Goal: Task Accomplishment & Management: Complete application form

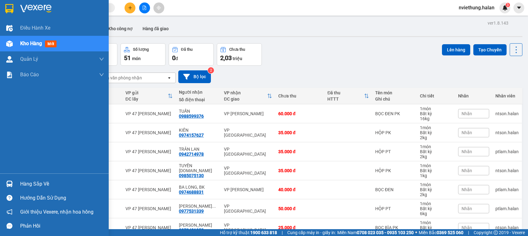
click at [25, 186] on div "Hàng sắp về" at bounding box center [62, 183] width 84 height 9
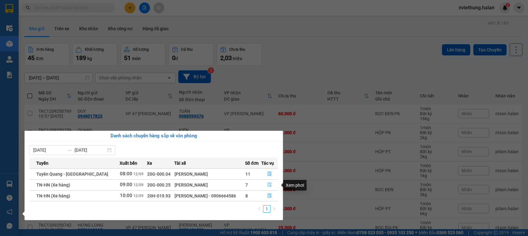
click at [268, 184] on icon "file-done" at bounding box center [270, 184] width 4 height 4
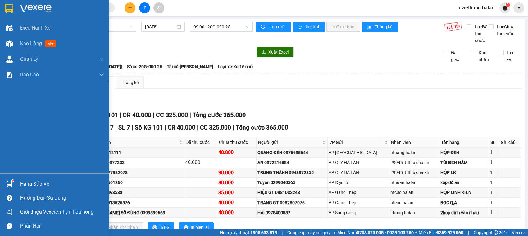
click at [42, 185] on div "Hàng sắp về" at bounding box center [62, 183] width 84 height 9
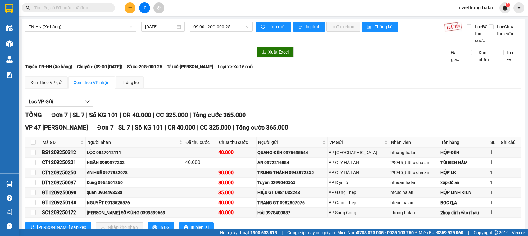
click at [206, 95] on section "Kết quả tìm kiếm ( 0 ) Bộ lọc No Data nviethung.halan 3 Điều hành xe Kho hàng m…" at bounding box center [264, 118] width 528 height 236
click at [100, 8] on input "text" at bounding box center [70, 7] width 73 height 7
click at [95, 10] on input "text" at bounding box center [70, 7] width 73 height 7
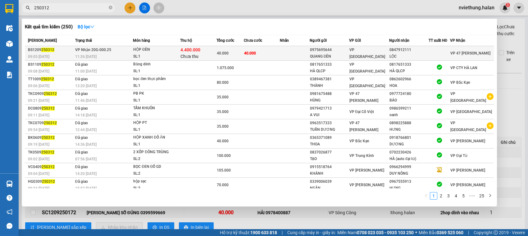
type input "250312"
click at [277, 56] on td "40.000" at bounding box center [262, 53] width 36 height 15
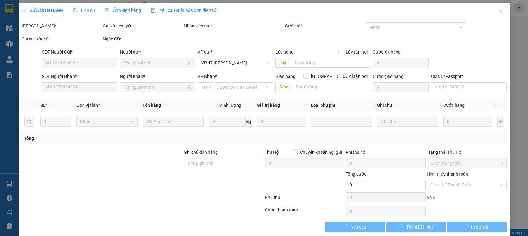
type input "0975695644"
type input "QUANG ĐÈN"
type input "0847912111"
type input "LỘC"
checkbox input "true"
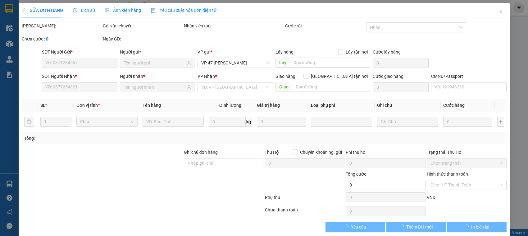
type input "4.400.000"
type input "40.000"
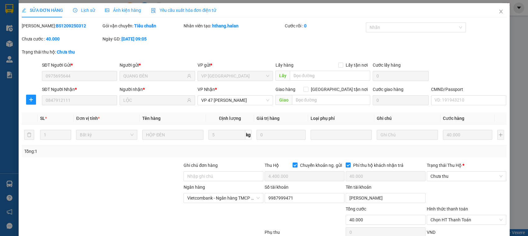
scroll to position [44, 0]
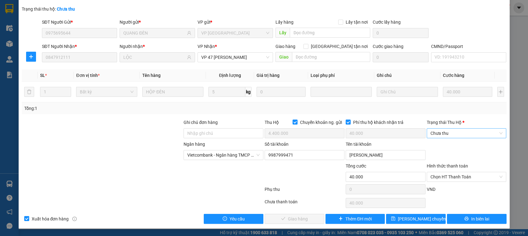
click at [431, 131] on span "Chưa thu" at bounding box center [467, 132] width 72 height 9
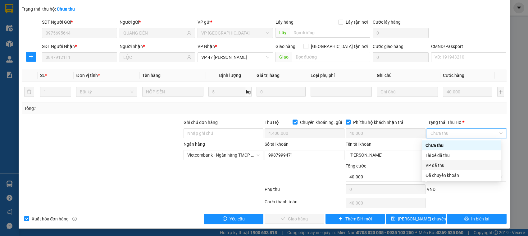
click at [429, 164] on div "VP đã thu" at bounding box center [461, 165] width 71 height 7
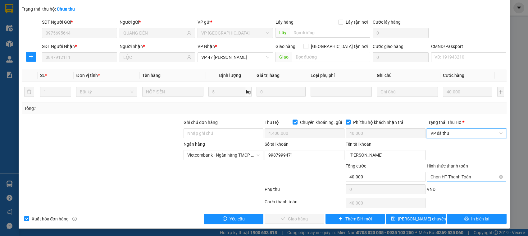
click at [435, 177] on span "Chọn HT Thanh Toán" at bounding box center [467, 176] width 72 height 9
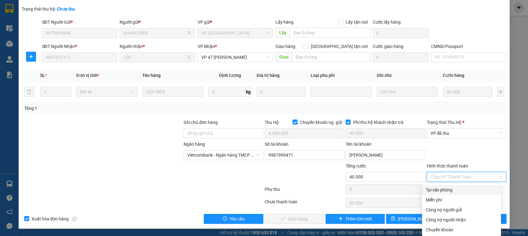
click at [430, 189] on div "Tại văn phòng" at bounding box center [461, 189] width 71 height 7
type input "0"
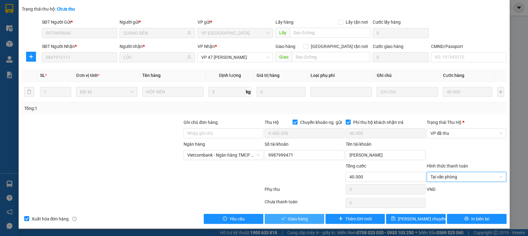
click at [305, 219] on button "Giao hàng" at bounding box center [295, 218] width 60 height 10
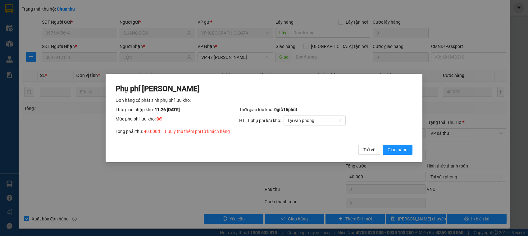
click at [375, 184] on div "Phụ phí Lưu kho Đơn hàng có phát sinh phụ phí lưu kho: Thời gian nhập kho: 11:2…" at bounding box center [264, 118] width 528 height 236
click at [403, 149] on span "Giao hàng" at bounding box center [398, 149] width 20 height 7
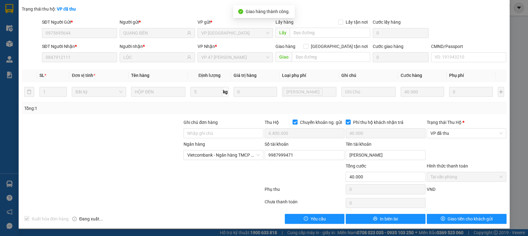
scroll to position [0, 0]
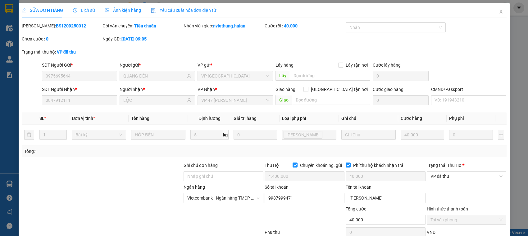
click at [499, 10] on icon "close" at bounding box center [501, 11] width 5 height 5
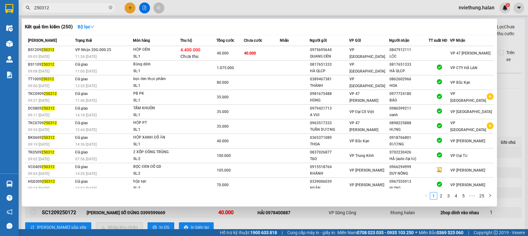
click at [95, 3] on span "250312" at bounding box center [68, 7] width 93 height 9
click at [95, 8] on input "250312" at bounding box center [70, 7] width 73 height 7
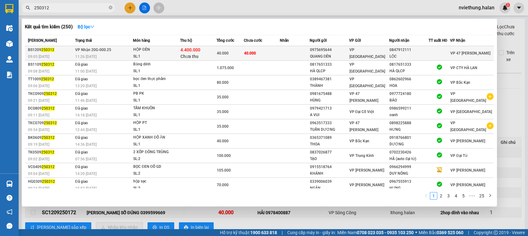
click at [289, 53] on td at bounding box center [295, 53] width 30 height 15
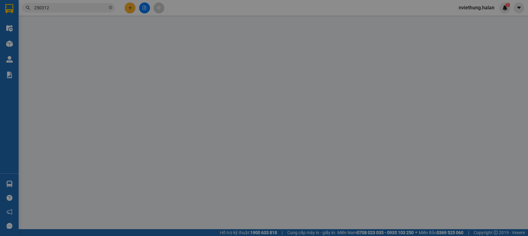
type input "0975695644"
type input "QUANG ĐÈN"
type input "0847912111"
type input "LỘC"
checkbox input "true"
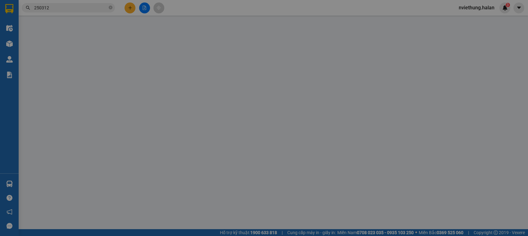
type input "4.400.000"
type input "40.000"
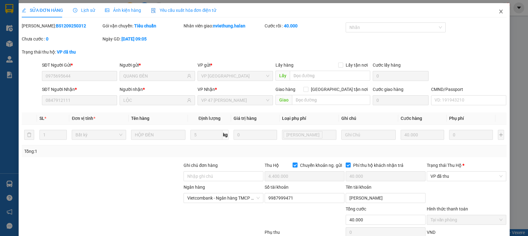
click at [499, 11] on icon "close" at bounding box center [501, 11] width 5 height 5
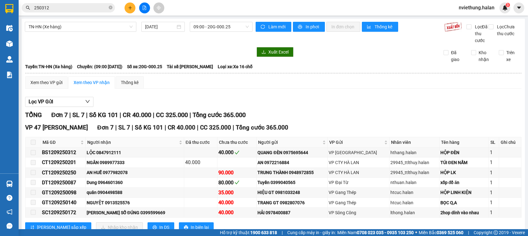
click at [84, 12] on span "250312" at bounding box center [68, 7] width 93 height 9
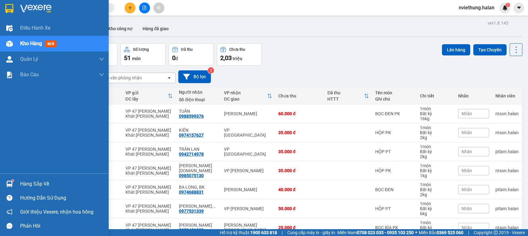
click at [21, 183] on div "Hàng sắp về" at bounding box center [62, 183] width 84 height 9
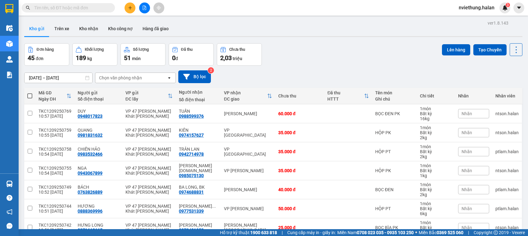
click at [336, 45] on section "Kết quả [PERSON_NAME] ( 0 ) Bộ lọc No Data nviethung.halan 3 Điều [PERSON_NAME]…" at bounding box center [264, 118] width 528 height 236
click at [114, 6] on span at bounding box center [68, 7] width 93 height 9
click at [109, 9] on span at bounding box center [111, 7] width 4 height 7
click at [97, 10] on input "text" at bounding box center [70, 7] width 73 height 7
click at [78, 10] on input "text" at bounding box center [70, 7] width 73 height 7
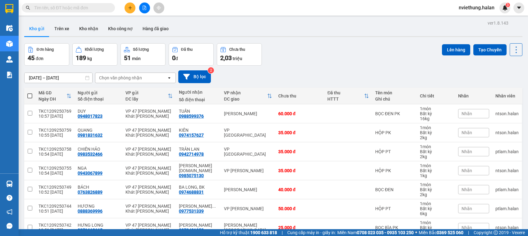
click at [78, 10] on input "text" at bounding box center [70, 7] width 73 height 7
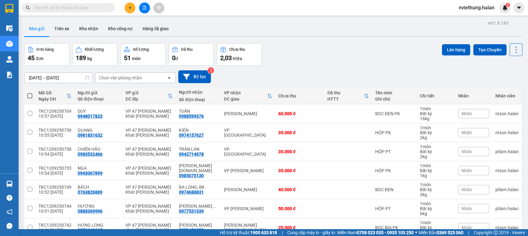
click at [78, 10] on input "text" at bounding box center [70, 7] width 73 height 7
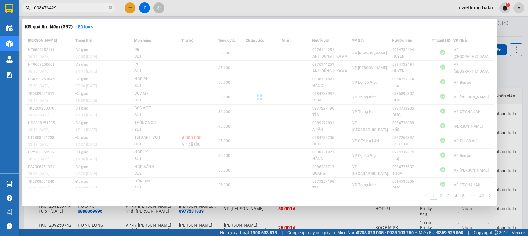
type input "0984734298"
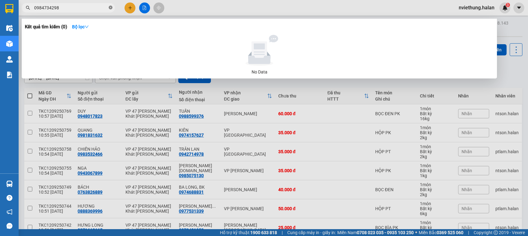
click at [109, 7] on icon "close-circle" at bounding box center [111, 8] width 4 height 4
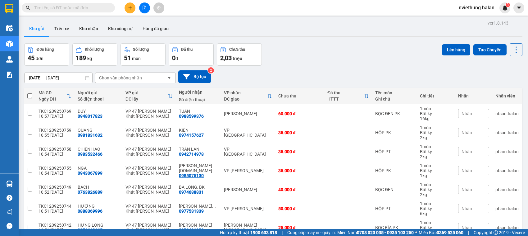
click at [79, 6] on input "text" at bounding box center [70, 7] width 73 height 7
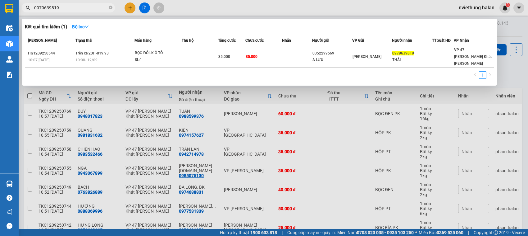
type input "0979639819"
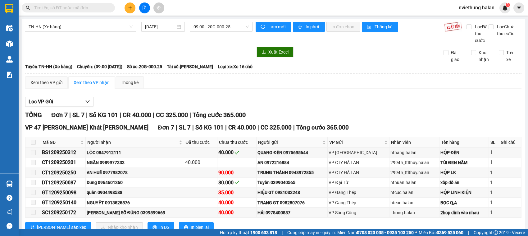
click at [105, 8] on input "text" at bounding box center [70, 7] width 73 height 7
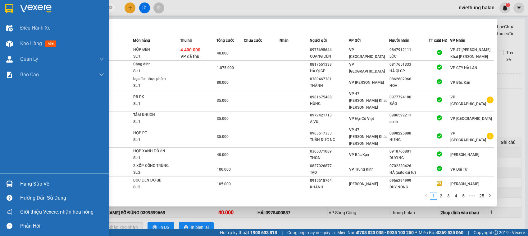
click at [14, 182] on div at bounding box center [9, 183] width 11 height 11
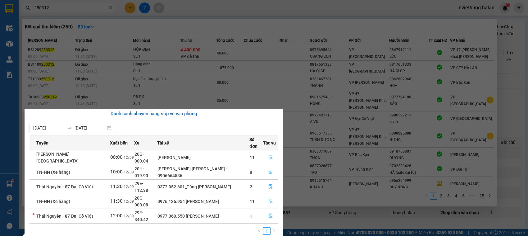
click at [139, 55] on section "Kết quả [PERSON_NAME] ( 250 ) Bộ lọc Mã ĐH Trạng thái Món hàng Thu hộ Tổng [PER…" at bounding box center [264, 118] width 528 height 236
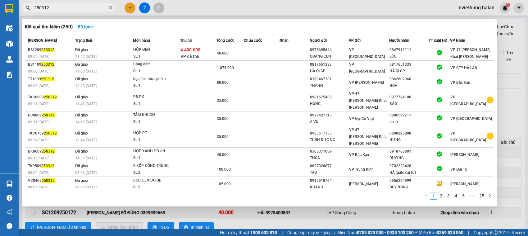
click at [270, 218] on div at bounding box center [264, 118] width 528 height 236
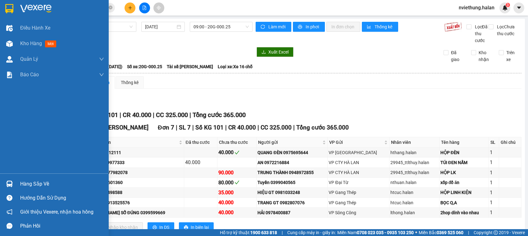
click at [35, 184] on div "Hàng sắp về" at bounding box center [62, 183] width 84 height 9
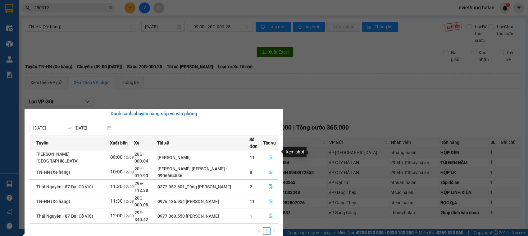
click at [269, 155] on icon "file-done" at bounding box center [271, 157] width 4 height 4
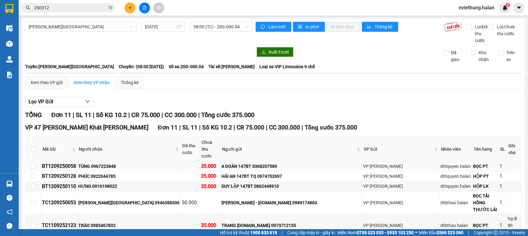
scroll to position [68, 0]
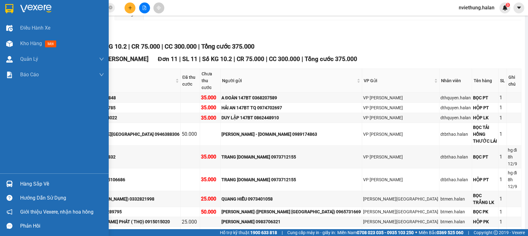
click at [34, 183] on div "Hàng sắp về" at bounding box center [62, 183] width 84 height 9
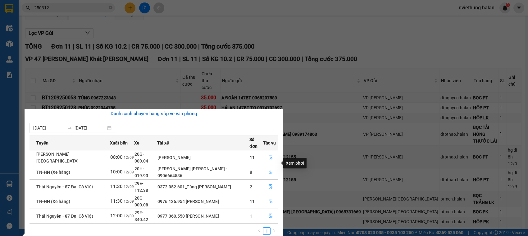
click at [269, 169] on icon "file-done" at bounding box center [271, 171] width 4 height 4
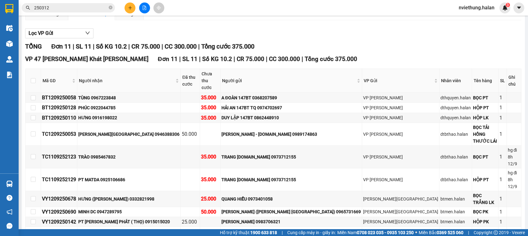
scroll to position [38, 0]
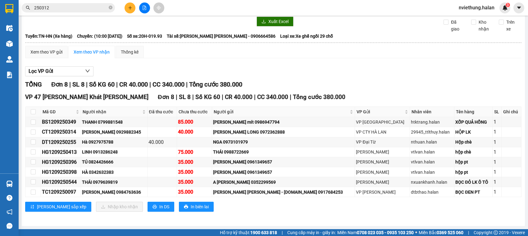
click at [343, 80] on div "TỔNG Đơn 8 | SL 8 | Số KG 60 | CR 40.000 | CC 340.000 | Tổng cước 380.000" at bounding box center [273, 85] width 497 height 10
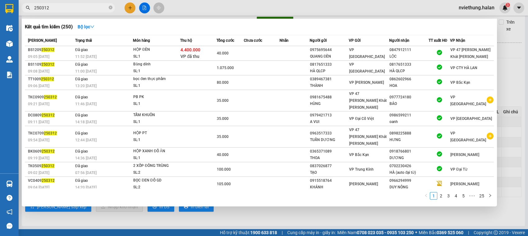
click at [52, 7] on input "250312" at bounding box center [70, 7] width 73 height 7
type input "2"
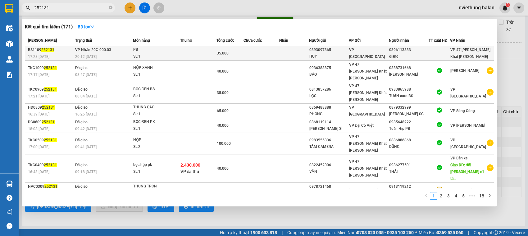
type input "252131"
click at [283, 51] on td at bounding box center [294, 53] width 30 height 15
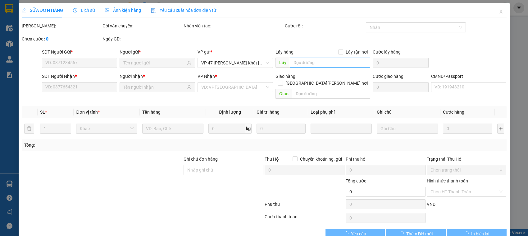
type input "0393097365"
type input "HUY"
type input "0396113833"
type input "giang"
type input "35.000"
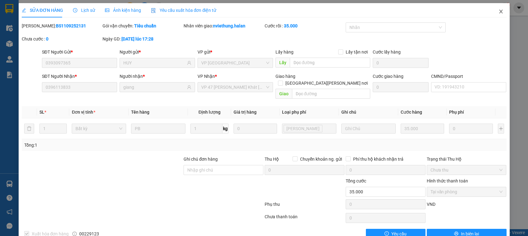
click at [499, 11] on icon "close" at bounding box center [501, 11] width 5 height 5
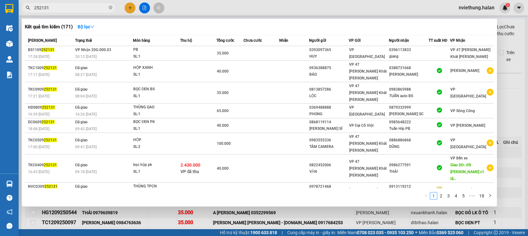
click at [87, 9] on input "252131" at bounding box center [70, 7] width 73 height 7
type input "2"
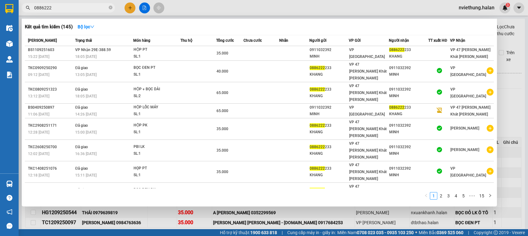
type input "0886222"
click at [222, 10] on div at bounding box center [264, 118] width 528 height 236
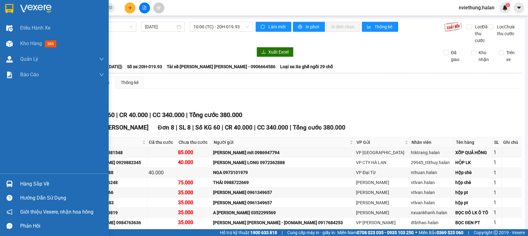
click at [28, 184] on div "Hàng sắp về" at bounding box center [62, 183] width 84 height 9
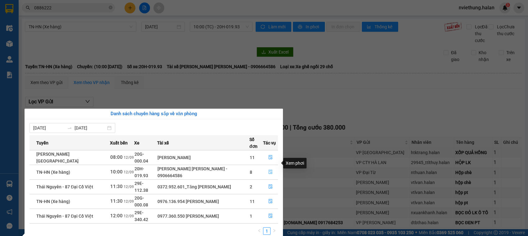
click at [270, 169] on icon "file-done" at bounding box center [271, 171] width 4 height 4
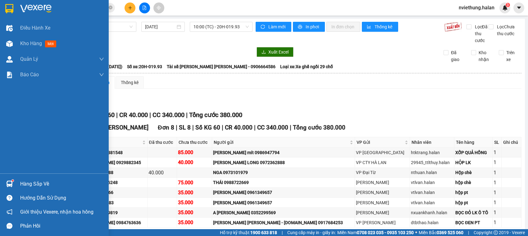
click at [28, 184] on div "Hàng sắp về" at bounding box center [62, 183] width 84 height 9
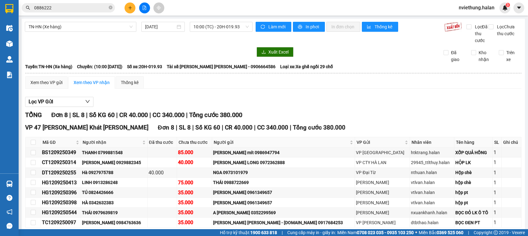
click at [106, 48] on section "Kết quả tìm kiếm ( 145 ) Bộ lọc Mã ĐH Trạng thái Món hàng Thu hộ Tổng cước Chưa…" at bounding box center [264, 118] width 528 height 236
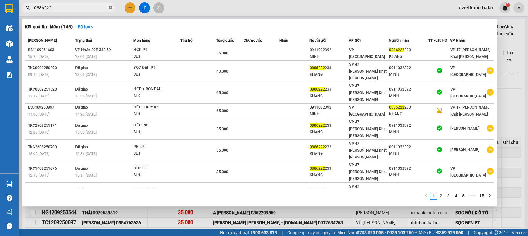
click at [110, 7] on icon "close-circle" at bounding box center [111, 8] width 4 height 4
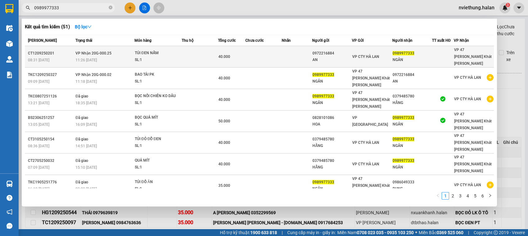
type input "0989977333"
click at [229, 54] on span "40.000" at bounding box center [224, 56] width 12 height 4
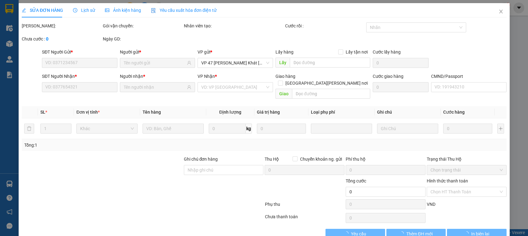
type input "0972216884"
type input "AN"
type input "0989977333"
type input "NGÂN"
type input "40.000"
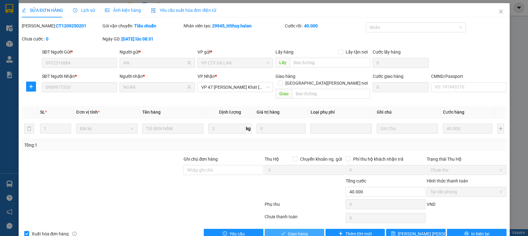
click at [290, 228] on button "Giao hàng" at bounding box center [295, 233] width 60 height 10
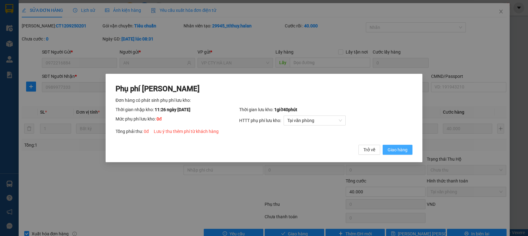
click at [394, 146] on span "Giao hàng" at bounding box center [398, 149] width 20 height 7
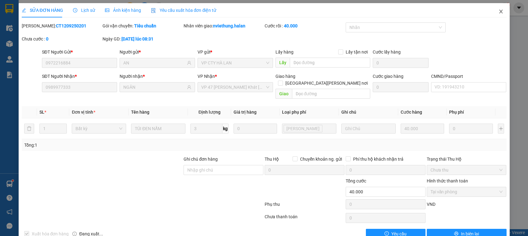
click at [498, 11] on span "Close" at bounding box center [501, 11] width 17 height 17
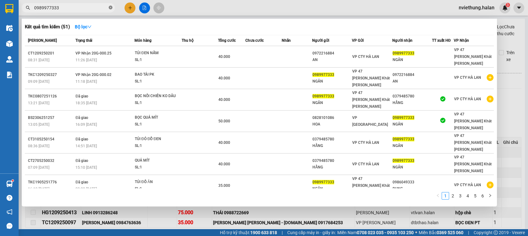
click at [110, 7] on icon "close-circle" at bounding box center [111, 8] width 4 height 4
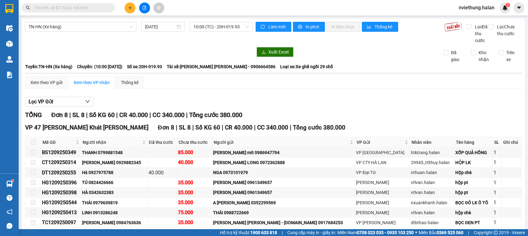
click at [101, 7] on input "text" at bounding box center [70, 7] width 73 height 7
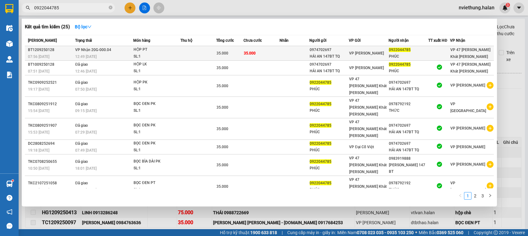
type input "0922044785"
click at [324, 52] on div "0974702697" at bounding box center [329, 50] width 39 height 7
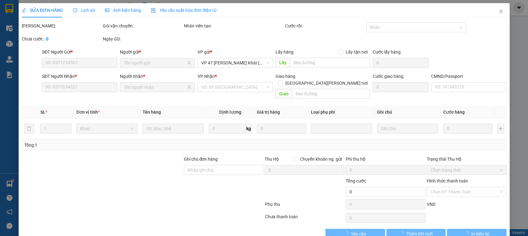
type input "0974702697"
type input "HẢI AN 147BT TQ"
type input "0922044785"
type input "PHÚC"
type input "35.000"
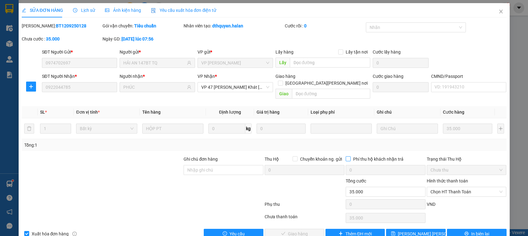
scroll to position [8, 0]
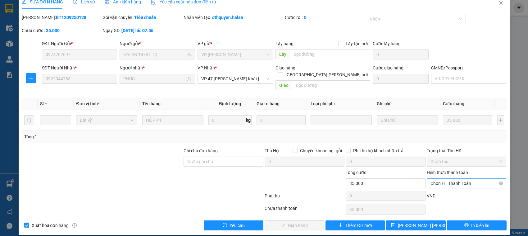
click at [450, 178] on span "Chọn HT Thanh Toán" at bounding box center [467, 182] width 72 height 9
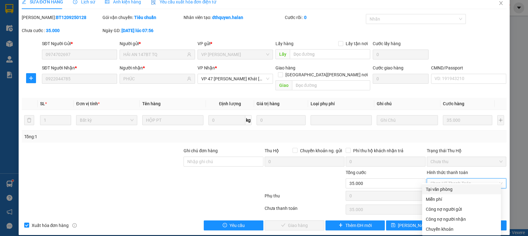
click at [434, 190] on div "Tại văn phòng" at bounding box center [461, 189] width 71 height 7
type input "0"
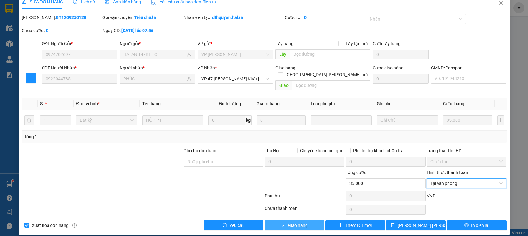
click at [304, 222] on span "Giao hàng" at bounding box center [298, 225] width 20 height 7
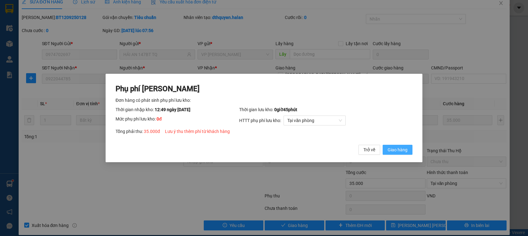
click at [398, 145] on button "Giao hàng" at bounding box center [398, 150] width 30 height 10
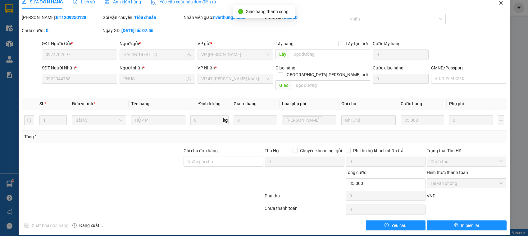
click at [498, 0] on span "Close" at bounding box center [501, 3] width 17 height 17
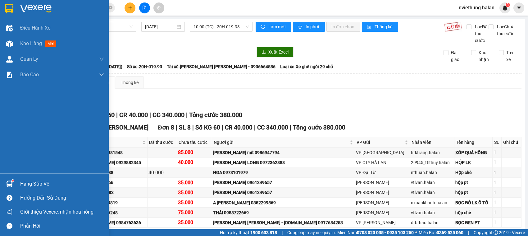
click at [50, 180] on div "Hàng sắp về" at bounding box center [62, 183] width 84 height 9
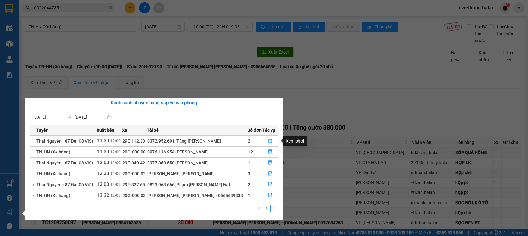
click at [269, 140] on icon "file-done" at bounding box center [271, 140] width 4 height 4
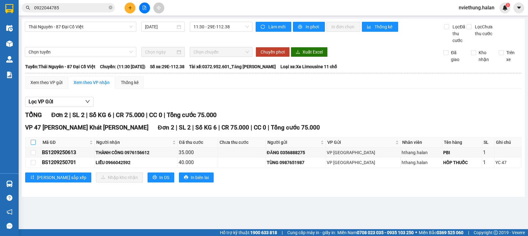
click at [33, 143] on input "checkbox" at bounding box center [33, 142] width 5 height 5
checkbox input "true"
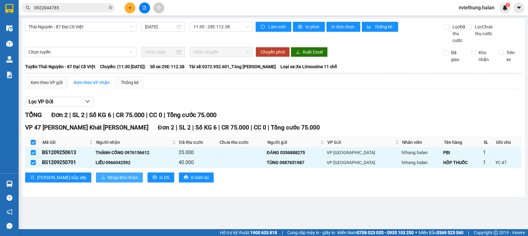
click at [108, 177] on span "Nhập kho nhận" at bounding box center [123, 177] width 30 height 7
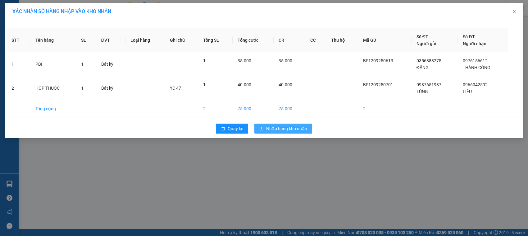
click at [287, 129] on span "Nhập hàng kho nhận" at bounding box center [286, 128] width 41 height 7
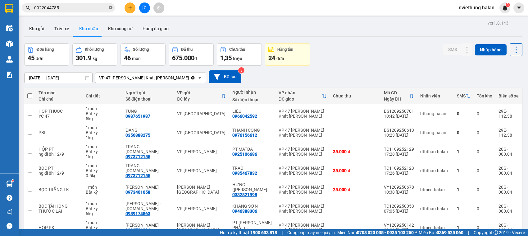
click at [109, 8] on icon "close-circle" at bounding box center [111, 8] width 4 height 4
click at [104, 8] on input "text" at bounding box center [70, 7] width 73 height 7
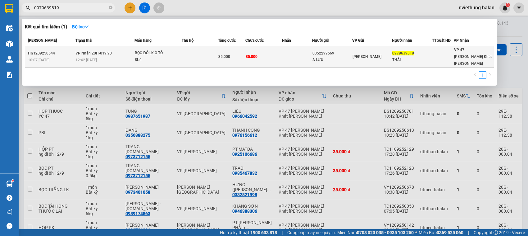
type input "0979639819"
click at [174, 50] on div "BỌC ĐỎ LK Ô TÔ" at bounding box center [158, 53] width 47 height 7
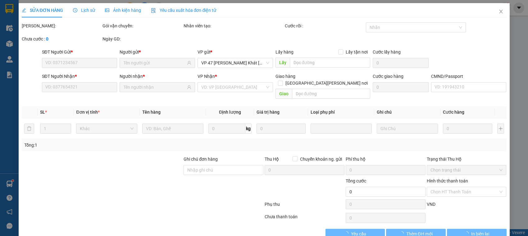
type input "0352299569"
type input "A LƯU"
type input "0979639819"
type input "THÁI"
type input "35.000"
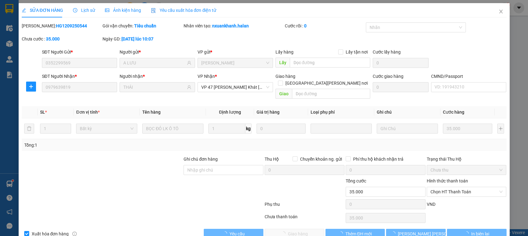
scroll to position [8, 0]
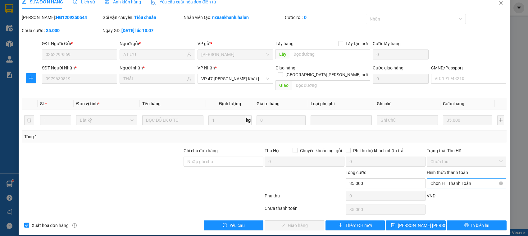
click at [438, 180] on span "Chọn HT Thanh Toán" at bounding box center [467, 182] width 72 height 9
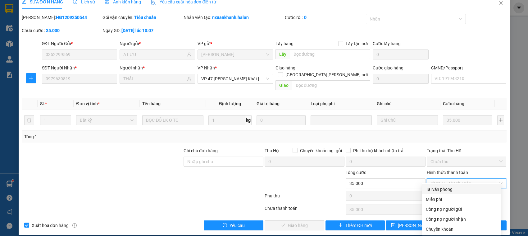
click at [437, 190] on div "Tại văn phòng" at bounding box center [461, 189] width 71 height 7
type input "0"
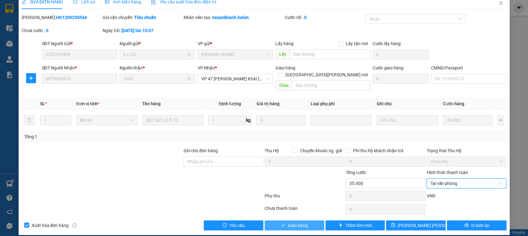
click at [294, 222] on span "Giao hàng" at bounding box center [298, 225] width 20 height 7
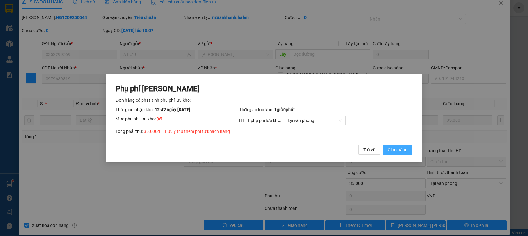
click at [392, 148] on span "Giao hàng" at bounding box center [398, 149] width 20 height 7
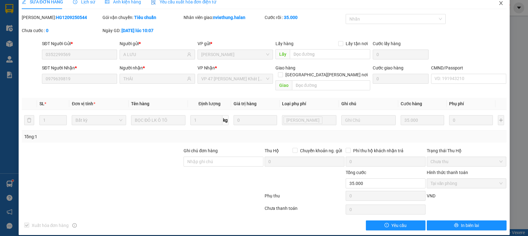
click at [499, 2] on icon "close" at bounding box center [501, 3] width 5 height 5
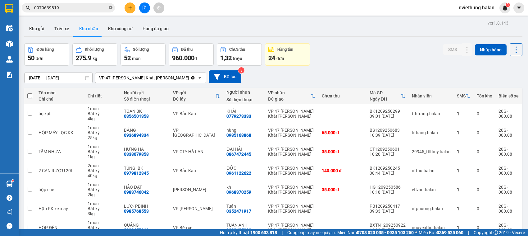
click at [111, 8] on icon "close-circle" at bounding box center [111, 8] width 4 height 4
click at [71, 7] on input "text" at bounding box center [70, 7] width 73 height 7
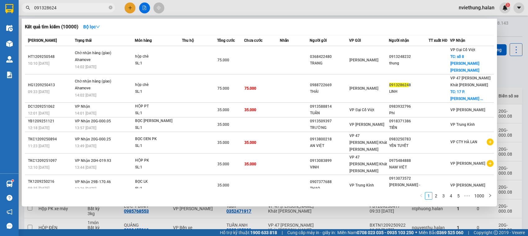
type input "0913286248"
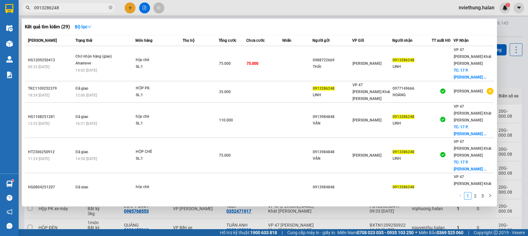
click at [111, 8] on icon "close-circle" at bounding box center [111, 8] width 4 height 4
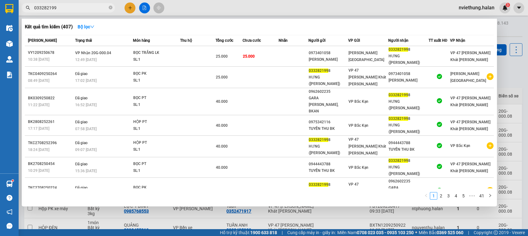
type input "0332821998"
click at [109, 7] on icon "close-circle" at bounding box center [111, 8] width 4 height 4
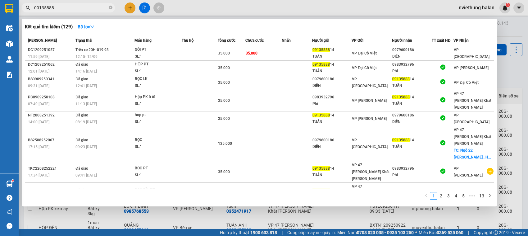
type input "09135888"
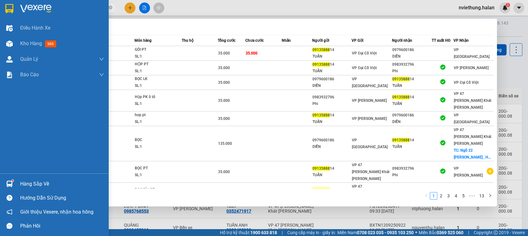
click at [39, 179] on div "Hàng sắp về" at bounding box center [62, 183] width 84 height 9
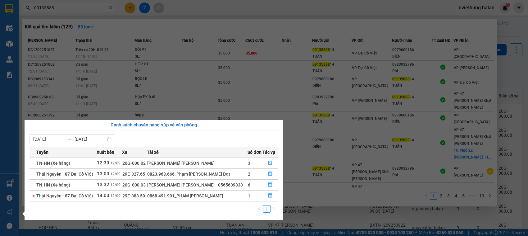
click at [139, 21] on section "Kết quả tìm kiếm ( 129 ) Bộ lọc Mã ĐH Trạng thái Món hàng Thu hộ Tổng cước Chưa…" at bounding box center [264, 118] width 528 height 236
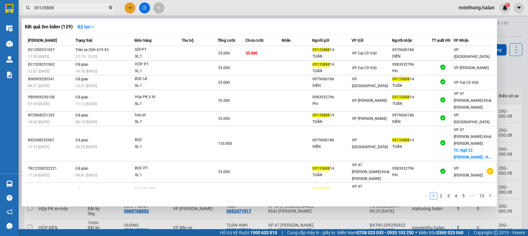
click at [109, 9] on icon "close-circle" at bounding box center [111, 8] width 4 height 4
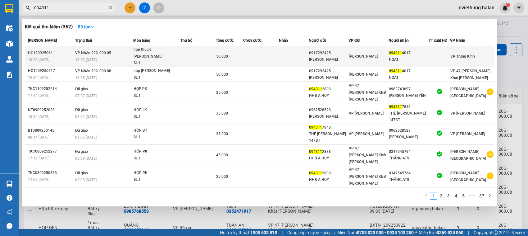
type input "094311"
click at [260, 59] on td at bounding box center [261, 56] width 36 height 21
click at [261, 56] on td at bounding box center [261, 56] width 36 height 21
click at [364, 58] on td "VP Hoàng Gia" at bounding box center [369, 56] width 40 height 21
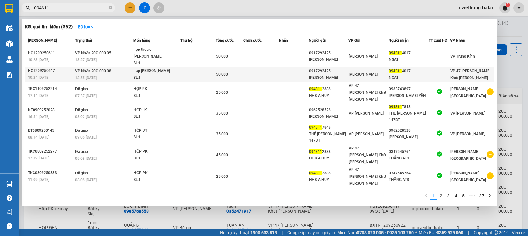
click at [358, 72] on span "VP Hoàng Gia" at bounding box center [363, 74] width 29 height 4
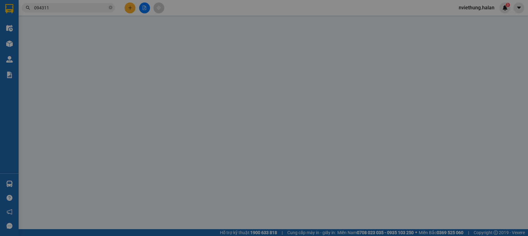
click at [358, 66] on input "text" at bounding box center [330, 62] width 80 height 10
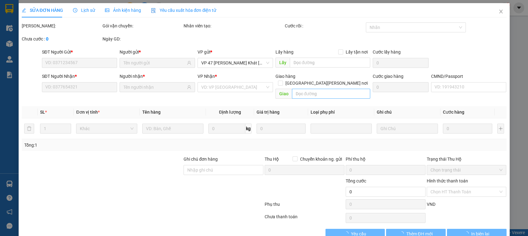
type input "0917292425"
type input "BÀ NGÂN"
type input "0943114017"
type input "NGAT"
type input "50.000"
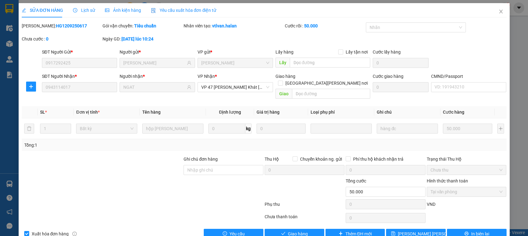
scroll to position [8, 0]
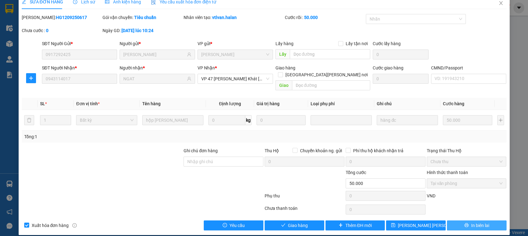
click at [453, 220] on button "In biên lai" at bounding box center [477, 225] width 60 height 10
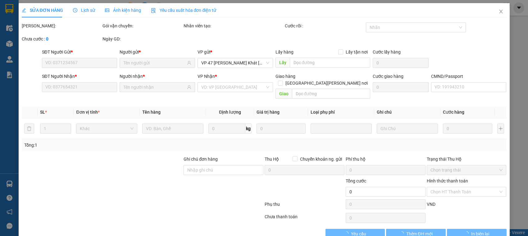
type input "0917292425"
type input "BÀ NGÂN"
type input "0943114017"
type input "NGAT"
type input "50.000"
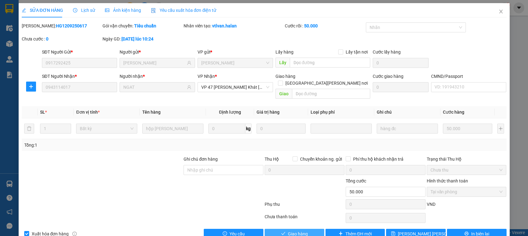
click at [292, 230] on span "Giao hàng" at bounding box center [298, 233] width 20 height 7
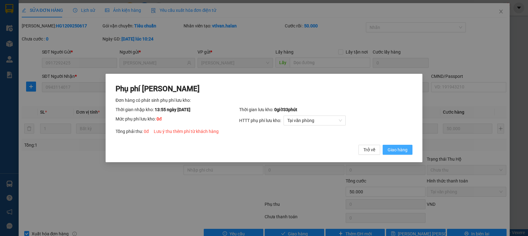
click at [395, 148] on span "Giao hàng" at bounding box center [398, 149] width 20 height 7
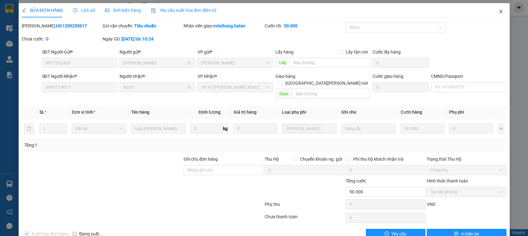
drag, startPoint x: 492, startPoint y: 14, endPoint x: 500, endPoint y: 11, distance: 8.3
click at [493, 14] on span "Close" at bounding box center [501, 11] width 17 height 17
click at [500, 11] on div "nviethung.halan 3" at bounding box center [482, 7] width 57 height 11
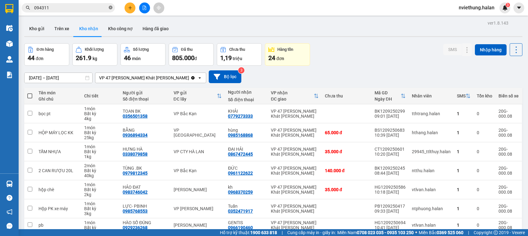
click at [111, 8] on icon "close-circle" at bounding box center [111, 8] width 4 height 4
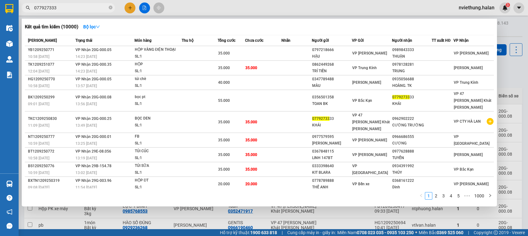
type input "0779273333"
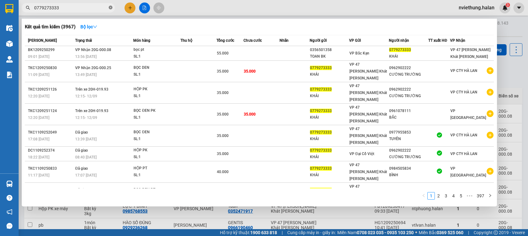
click at [109, 8] on icon "close-circle" at bounding box center [111, 8] width 4 height 4
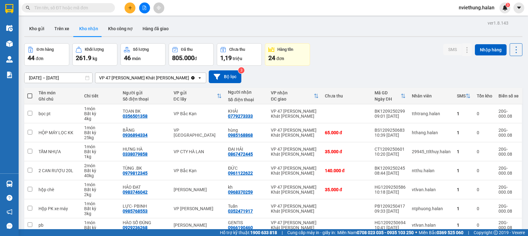
click at [97, 5] on input "text" at bounding box center [70, 7] width 73 height 7
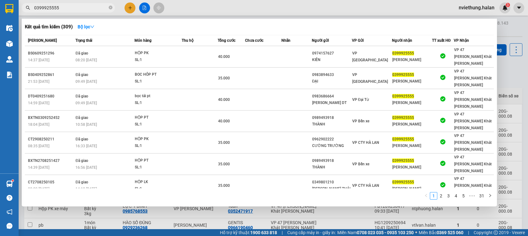
type input "0399925555"
click at [85, 3] on span "0399925555" at bounding box center [68, 7] width 93 height 9
click at [109, 8] on icon "close-circle" at bounding box center [111, 8] width 4 height 4
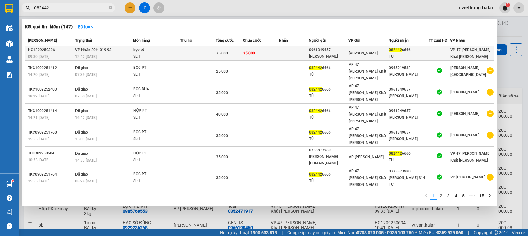
type input "082442"
click at [182, 56] on td at bounding box center [198, 53] width 36 height 15
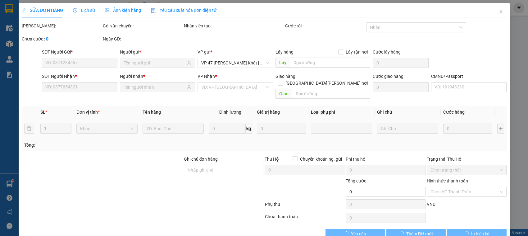
type input "0961349657"
type input "quang vinh"
type input "0824426666"
type input "TÚ"
type input "35.000"
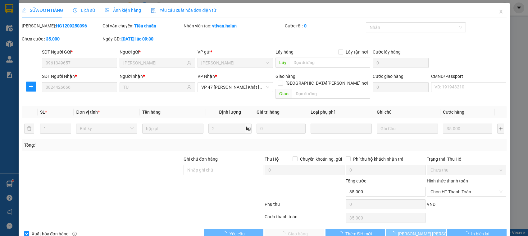
scroll to position [8, 0]
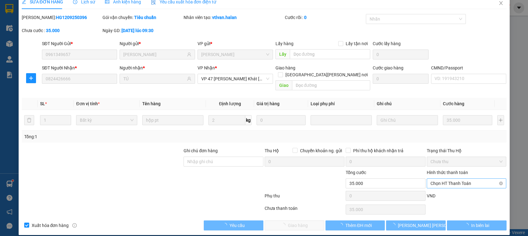
click at [444, 178] on span "Chọn HT Thanh Toán" at bounding box center [467, 182] width 72 height 9
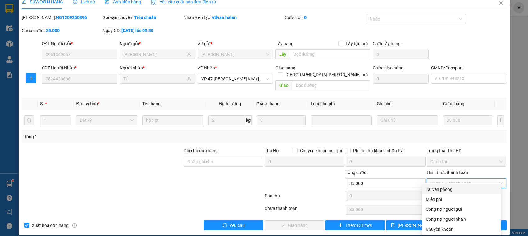
click at [432, 188] on div "Tại văn phòng" at bounding box center [461, 189] width 71 height 7
type input "0"
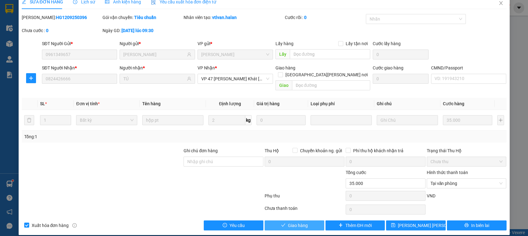
click at [307, 220] on button "Giao hàng" at bounding box center [295, 225] width 60 height 10
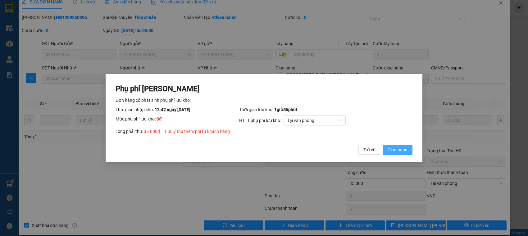
click at [396, 151] on span "Giao hàng" at bounding box center [398, 149] width 20 height 7
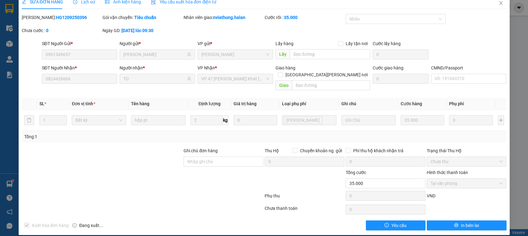
click at [11, 180] on div "SỬA ĐƠN HÀNG Lịch sử Ảnh kiện hàng Yêu cầu xuất hóa đơn điện tử Total Paid Fee …" at bounding box center [264, 118] width 528 height 236
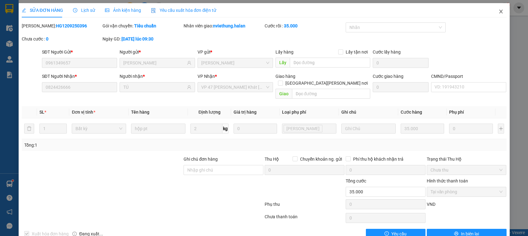
click at [499, 10] on icon "close" at bounding box center [501, 11] width 5 height 5
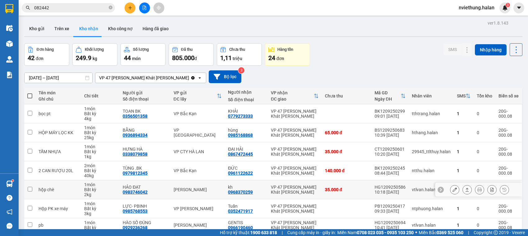
click at [29, 184] on td at bounding box center [29, 189] width 11 height 19
checkbox input "true"
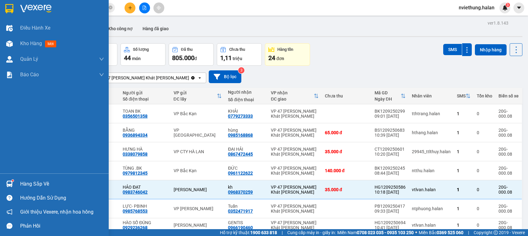
click at [11, 186] on img at bounding box center [9, 183] width 7 height 7
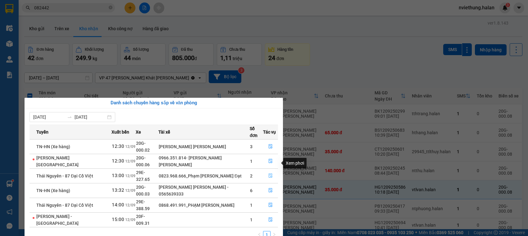
click at [269, 173] on icon "file-done" at bounding box center [271, 175] width 4 height 4
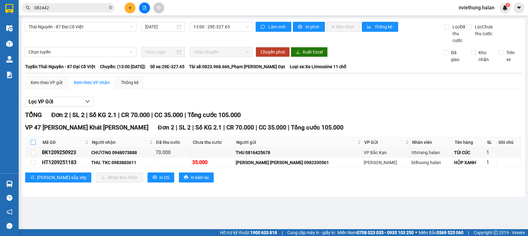
click at [34, 145] on input "checkbox" at bounding box center [33, 142] width 5 height 5
checkbox input "true"
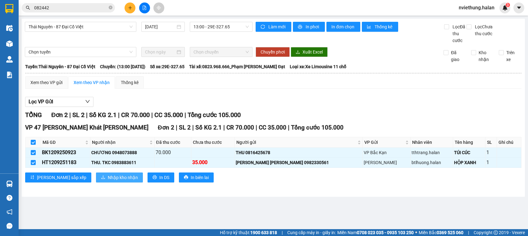
click at [108, 181] on span "Nhập kho nhận" at bounding box center [123, 177] width 30 height 7
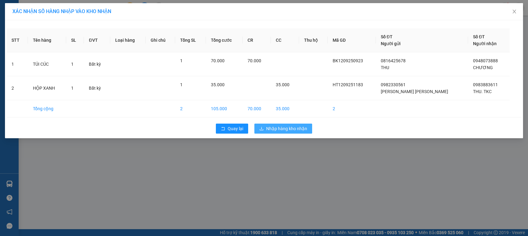
click at [263, 128] on icon "download" at bounding box center [261, 128] width 4 height 4
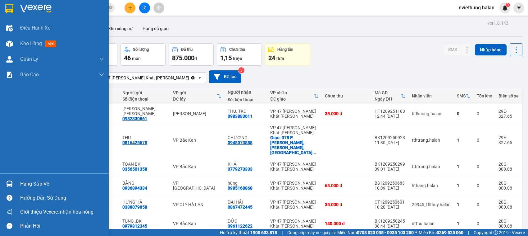
click at [35, 186] on div "Hàng sắp về" at bounding box center [62, 183] width 84 height 9
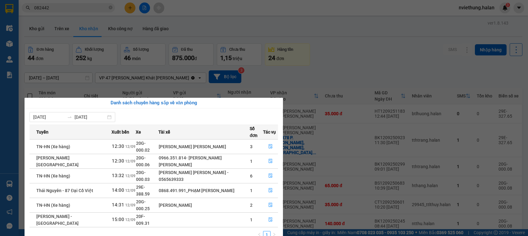
click at [338, 50] on section "Kết quả tìm kiếm ( 147 ) Bộ lọc Mã ĐH Trạng thái Món hàng Thu hộ Tổng cước Chưa…" at bounding box center [264, 118] width 528 height 236
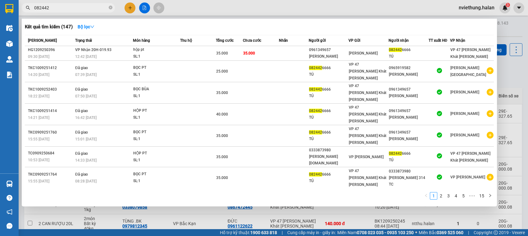
click at [91, 5] on input "082442" at bounding box center [70, 7] width 73 height 7
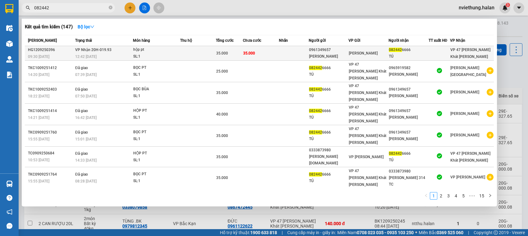
click at [306, 53] on td at bounding box center [294, 53] width 30 height 15
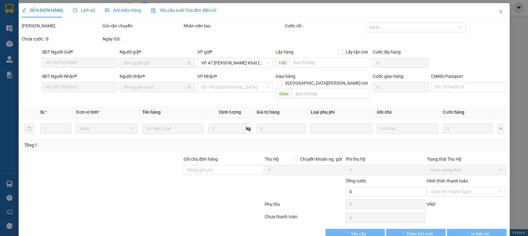
type input "0961349657"
type input "quang vinh"
type input "0824426666"
type input "TÚ"
type input "35.000"
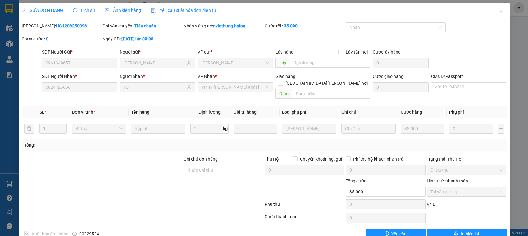
scroll to position [8, 0]
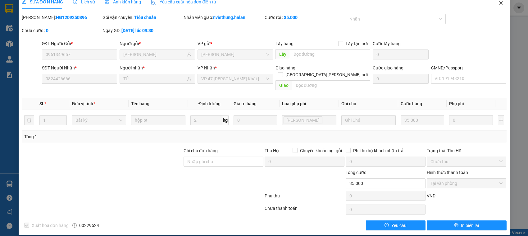
click at [499, 5] on icon "close" at bounding box center [500, 3] width 3 height 4
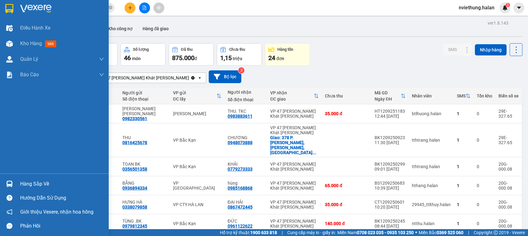
click at [33, 184] on div "Hàng sắp về" at bounding box center [62, 183] width 84 height 9
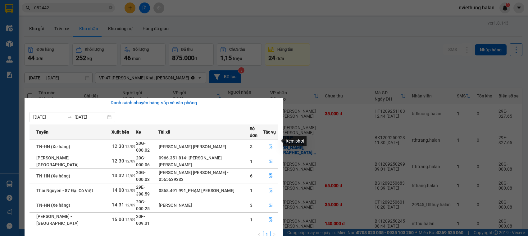
click at [269, 144] on icon "file-done" at bounding box center [271, 146] width 4 height 4
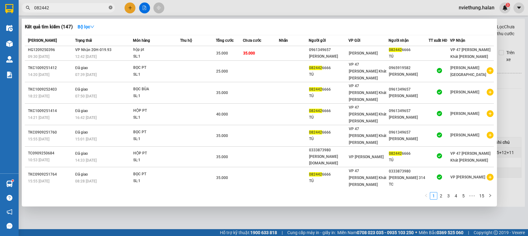
click at [111, 6] on icon "close-circle" at bounding box center [111, 8] width 4 height 4
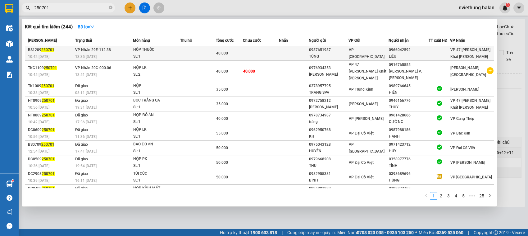
type input "250701"
click at [232, 53] on div "40.000" at bounding box center [229, 53] width 26 height 7
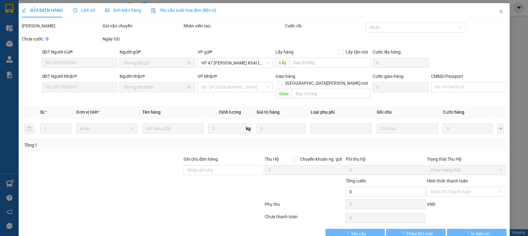
type input "0987651987"
type input "TÙNG"
type input "0966042592"
type input "LIỄU"
type input "40.000"
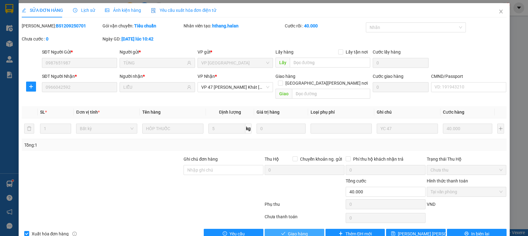
click at [300, 230] on span "Giao hàng" at bounding box center [298, 233] width 20 height 7
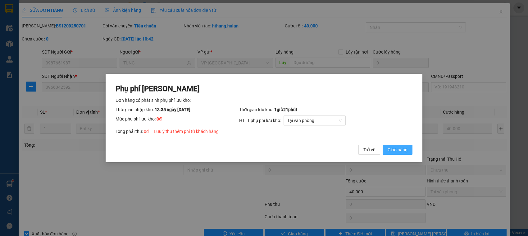
click at [402, 152] on span "Giao hàng" at bounding box center [398, 149] width 20 height 7
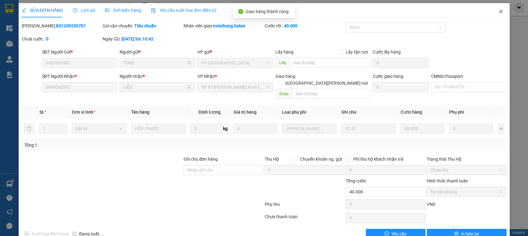
click at [499, 11] on icon "close" at bounding box center [501, 11] width 5 height 5
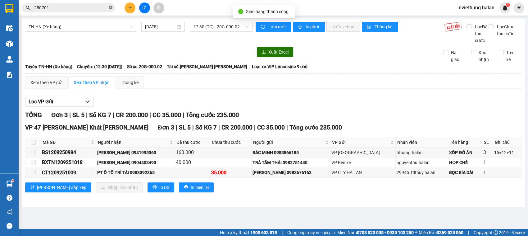
click at [111, 7] on icon "close-circle" at bounding box center [111, 8] width 4 height 4
click at [114, 8] on span at bounding box center [68, 7] width 93 height 9
click at [104, 8] on input "text" at bounding box center [70, 7] width 73 height 7
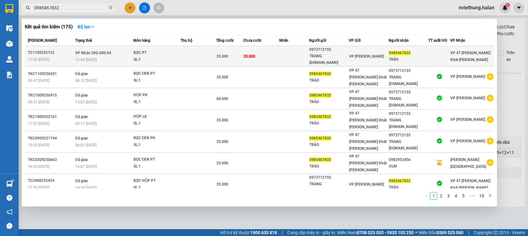
type input "0985467832"
click at [328, 57] on div "TRANG M.KỲ-314.TC" at bounding box center [329, 59] width 39 height 13
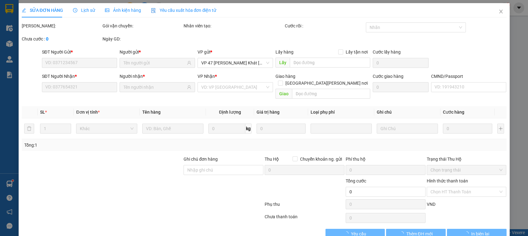
scroll to position [8, 0]
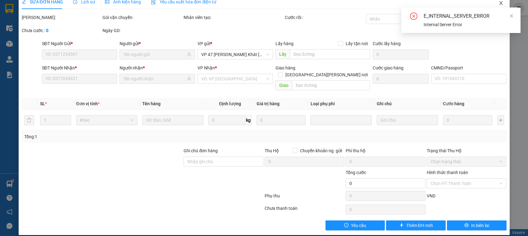
click at [499, 3] on icon "close" at bounding box center [500, 3] width 3 height 4
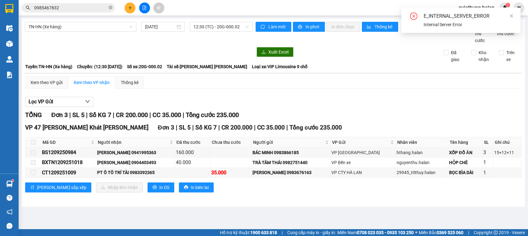
click at [61, 7] on input "0985467832" at bounding box center [70, 7] width 73 height 7
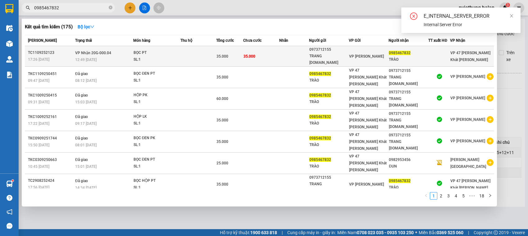
click at [341, 52] on div "0973712155" at bounding box center [329, 49] width 39 height 7
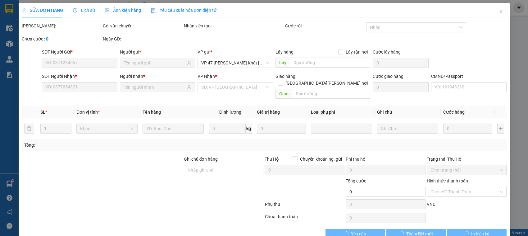
type input "0973712155"
type input "TRANG M.KỲ-314.TC"
type input "0985467832"
type input "TRÀO"
type input "35.000"
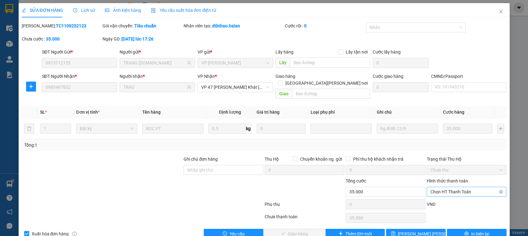
click at [459, 187] on span "Chọn HT Thanh Toán" at bounding box center [467, 191] width 72 height 9
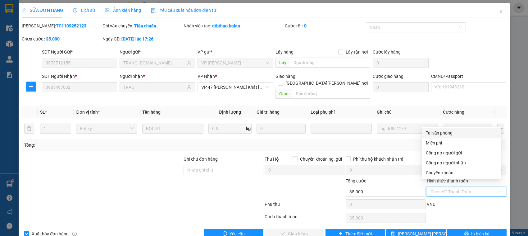
click at [434, 133] on div "Tại văn phòng" at bounding box center [461, 132] width 71 height 7
type input "0"
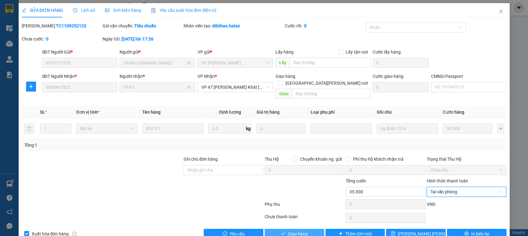
click at [305, 228] on button "Giao hàng" at bounding box center [295, 233] width 60 height 10
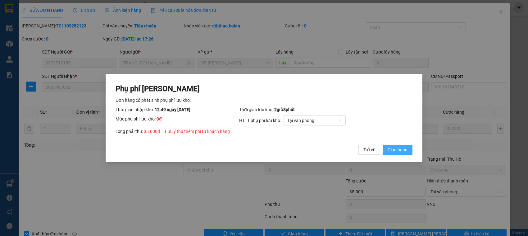
click at [397, 150] on span "Giao hàng" at bounding box center [398, 149] width 20 height 7
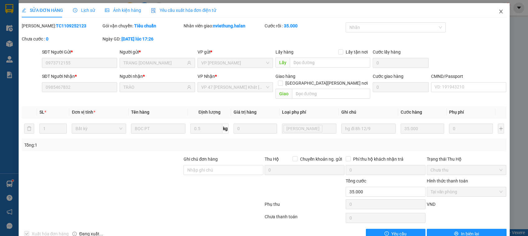
click at [499, 11] on icon "close" at bounding box center [501, 11] width 5 height 5
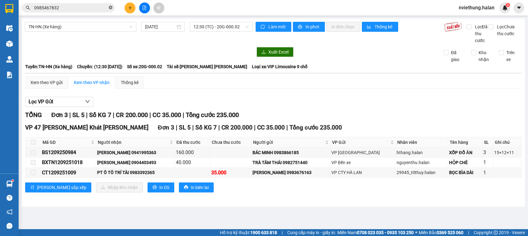
click at [109, 9] on icon "close-circle" at bounding box center [111, 8] width 4 height 4
click at [81, 9] on input "text" at bounding box center [70, 7] width 73 height 7
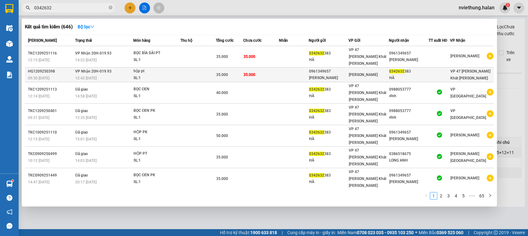
type input "0342632"
click at [355, 72] on span "VP Hoàng Gia" at bounding box center [363, 74] width 29 height 4
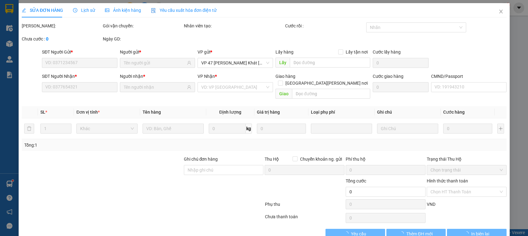
type input "0961349657"
type input "quang vinh"
type input "0342632383"
type input "HÀ"
type input "35.000"
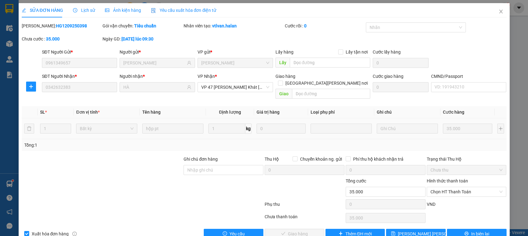
scroll to position [8, 0]
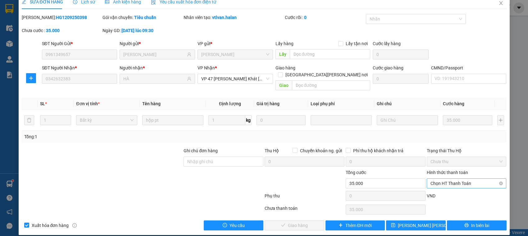
click at [434, 178] on span "Chọn HT Thanh Toán" at bounding box center [467, 182] width 72 height 9
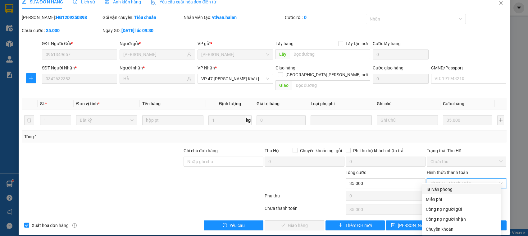
click at [424, 187] on div "Tại văn phòng" at bounding box center [461, 189] width 79 height 10
type input "0"
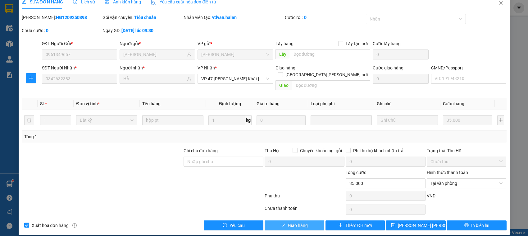
click at [301, 220] on button "Giao hàng" at bounding box center [295, 225] width 60 height 10
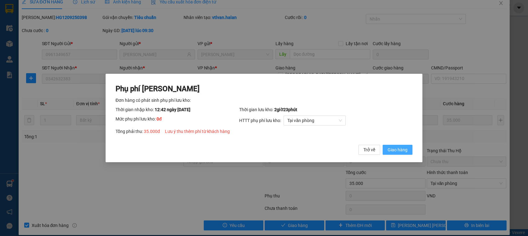
click at [398, 151] on span "Giao hàng" at bounding box center [398, 149] width 20 height 7
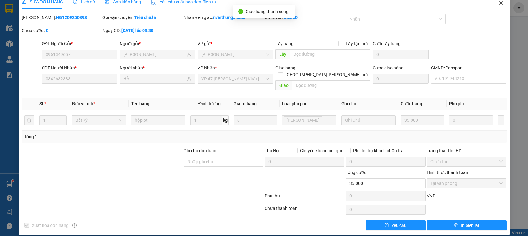
click at [494, 6] on span "Close" at bounding box center [501, 3] width 17 height 17
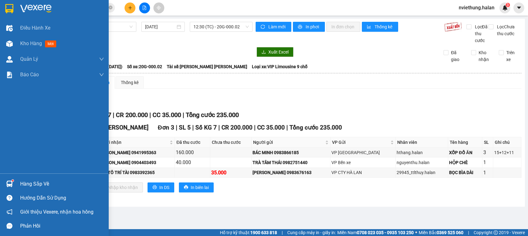
click at [33, 184] on div "Hàng sắp về" at bounding box center [62, 183] width 84 height 9
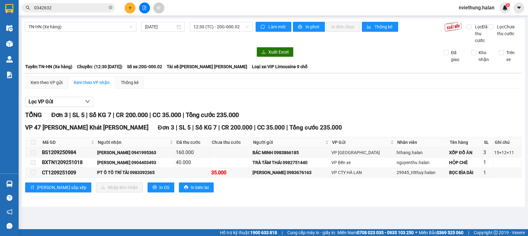
click at [227, 89] on section "Kết quả tìm kiếm ( 646 ) Bộ lọc Mã ĐH Trạng thái Món hàng Thu hộ Tổng cước Chưa…" at bounding box center [264, 118] width 528 height 236
click at [227, 78] on div "Xem theo VP gửi Xem theo VP nhận Thống kê" at bounding box center [273, 82] width 497 height 12
click at [108, 8] on span "0342632" at bounding box center [68, 7] width 93 height 9
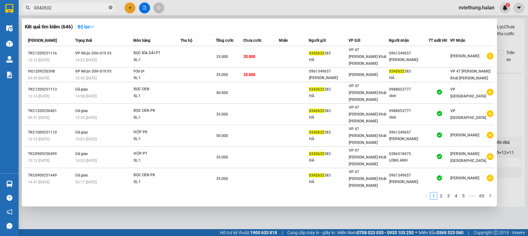
click at [111, 8] on icon "close-circle" at bounding box center [111, 8] width 4 height 4
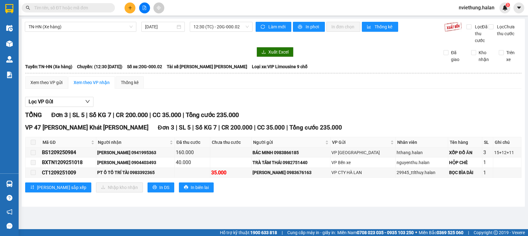
click at [85, 5] on input "text" at bounding box center [70, 7] width 73 height 7
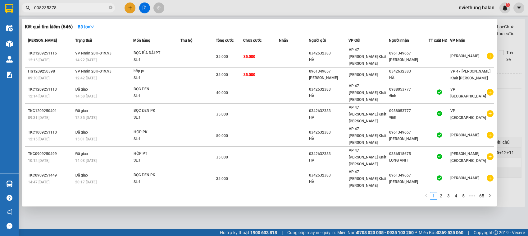
type input "0982353782"
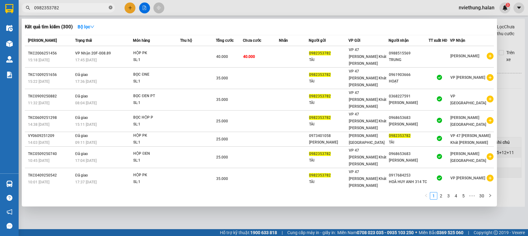
click at [109, 8] on icon "close-circle" at bounding box center [111, 8] width 4 height 4
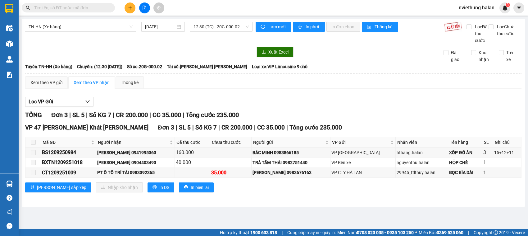
click at [97, 8] on input "text" at bounding box center [70, 7] width 73 height 7
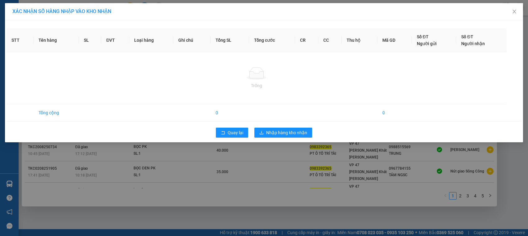
type input "0983392365"
click at [284, 166] on div "XÁC NHẬN SỐ HÀNG NHẬP VÀO KHO NHẬN STT Tên hàng SL ĐVT Loại hàng Ghi chú Tổng S…" at bounding box center [264, 118] width 528 height 236
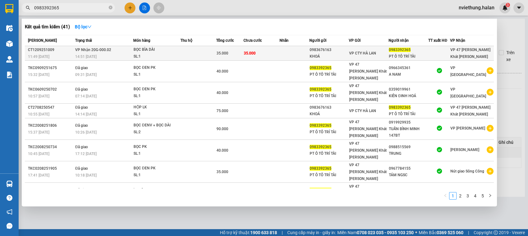
click at [232, 50] on div "35.000" at bounding box center [230, 53] width 26 height 7
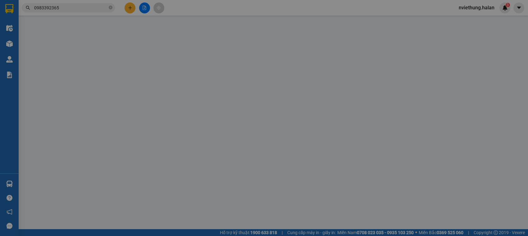
type input "0983676163"
type input "KHOÁ"
type input "0983392365"
type input "PT Ô TÔ TRÍ TÀI"
type input "35.000"
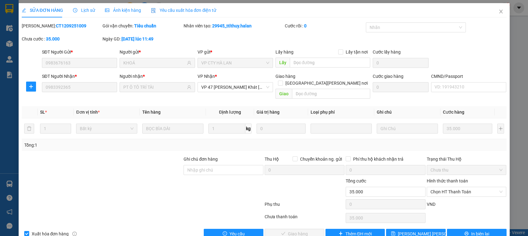
scroll to position [8, 0]
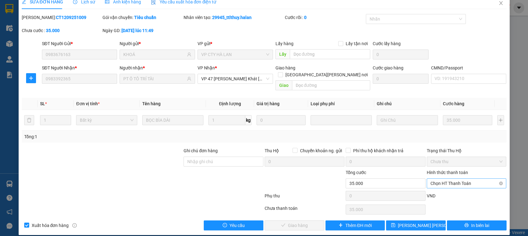
click at [438, 178] on span "Chọn HT Thanh Toán" at bounding box center [467, 182] width 72 height 9
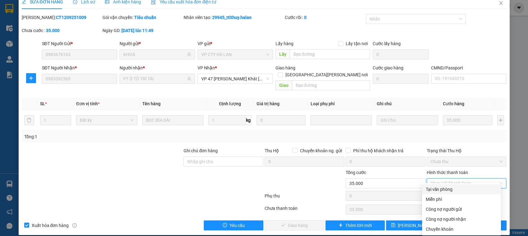
click at [441, 187] on div "Tại văn phòng" at bounding box center [461, 189] width 71 height 7
type input "0"
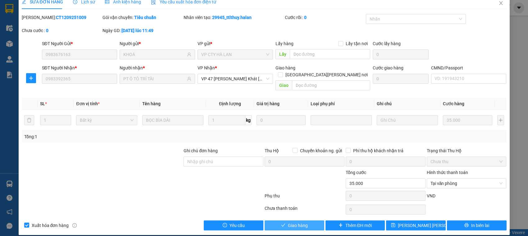
click at [308, 220] on button "Giao hàng" at bounding box center [295, 225] width 60 height 10
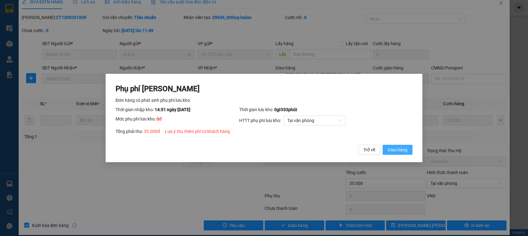
click at [398, 148] on span "Giao hàng" at bounding box center [398, 149] width 20 height 7
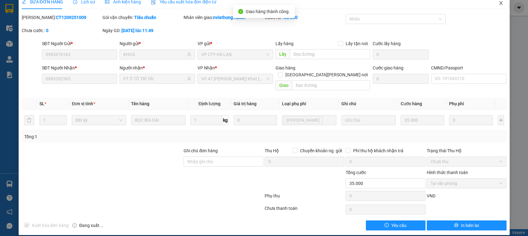
click at [499, 2] on icon "close" at bounding box center [500, 3] width 3 height 4
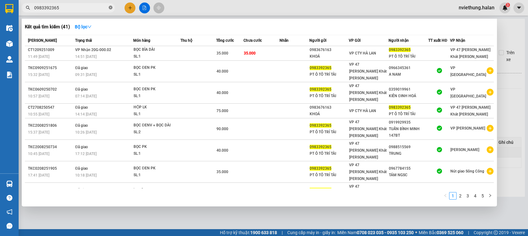
click at [110, 6] on icon "close-circle" at bounding box center [111, 8] width 4 height 4
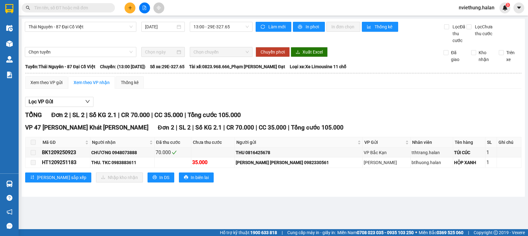
click at [83, 8] on input "text" at bounding box center [70, 7] width 73 height 7
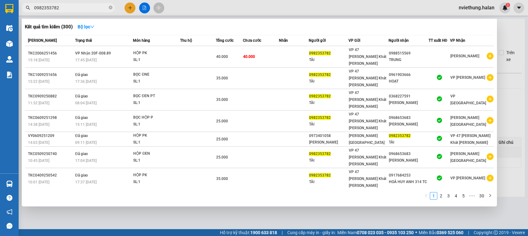
type input "0982353782"
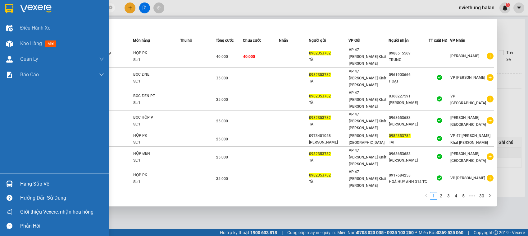
click at [8, 184] on img at bounding box center [9, 183] width 7 height 7
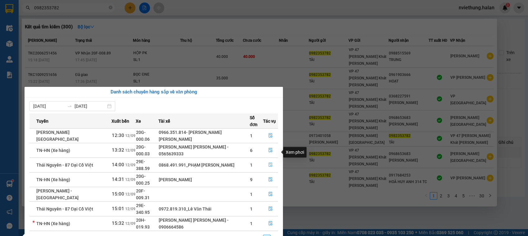
click at [269, 162] on icon "file-done" at bounding box center [271, 164] width 4 height 4
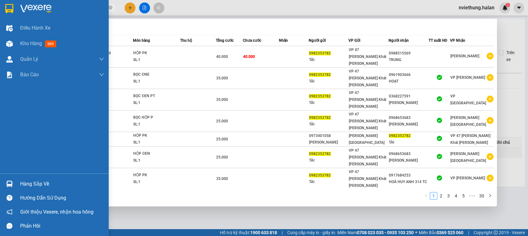
click at [48, 181] on div "Hàng sắp về" at bounding box center [62, 183] width 84 height 9
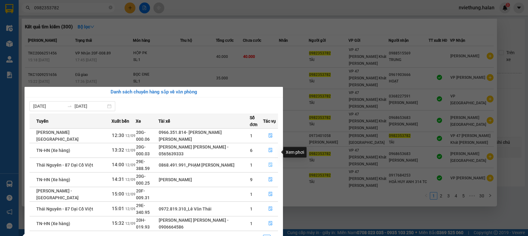
click at [269, 162] on icon "file-done" at bounding box center [271, 164] width 4 height 4
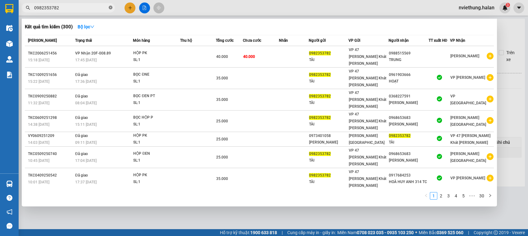
click at [111, 9] on icon "close-circle" at bounding box center [111, 8] width 4 height 4
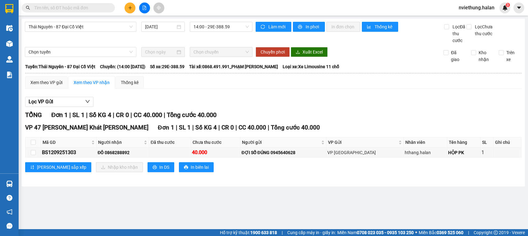
click at [94, 7] on input "text" at bounding box center [70, 7] width 73 height 7
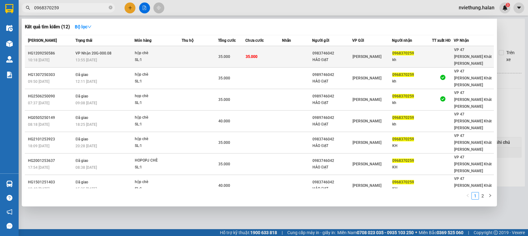
type input "0968370259"
click at [388, 57] on td "VP Hoàng Gia" at bounding box center [372, 56] width 40 height 21
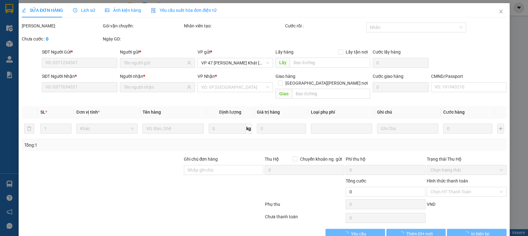
type input "0983746042"
type input "HẢO ĐẠT"
type input "0968370259"
type input "kh"
type input "35.000"
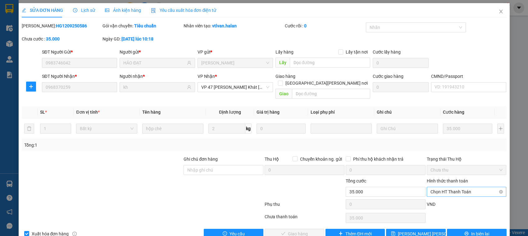
click at [451, 187] on span "Chọn HT Thanh Toán" at bounding box center [467, 191] width 72 height 9
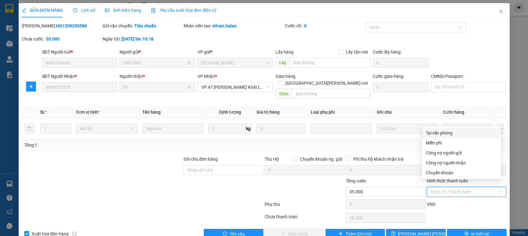
click at [441, 132] on div "Tại văn phòng" at bounding box center [461, 132] width 71 height 7
type input "0"
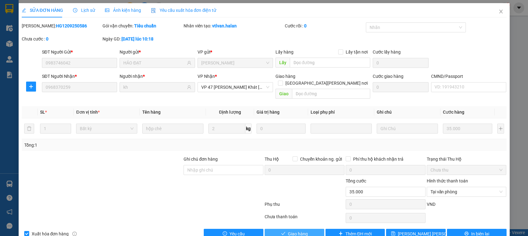
click at [305, 228] on button "Giao hàng" at bounding box center [295, 233] width 60 height 10
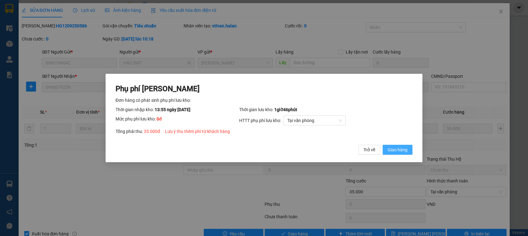
click at [402, 146] on span "Giao hàng" at bounding box center [398, 149] width 20 height 7
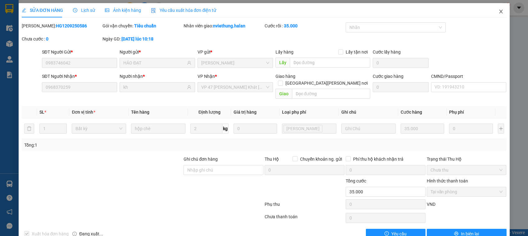
click at [499, 12] on span "Close" at bounding box center [501, 11] width 17 height 17
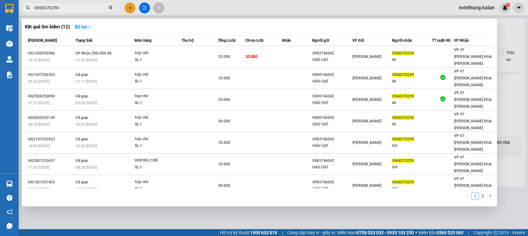
click at [112, 8] on icon "close-circle" at bounding box center [111, 8] width 4 height 4
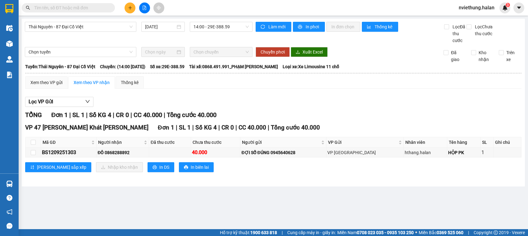
click at [93, 8] on input "text" at bounding box center [70, 7] width 73 height 7
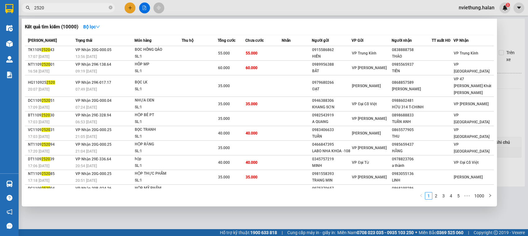
click at [41, 7] on input "2520" at bounding box center [70, 7] width 73 height 7
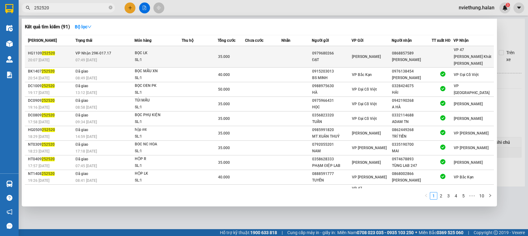
type input "252520"
click at [306, 52] on td at bounding box center [297, 56] width 30 height 21
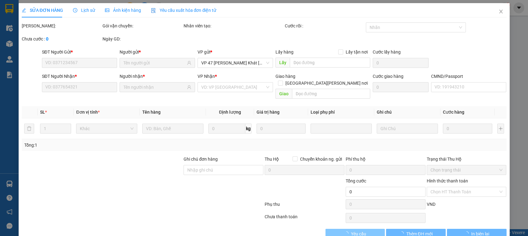
type input "0979680266"
type input "ĐẠT"
type input "0868857589"
type input "NGUYỄN DUY NAM"
type input "35.000"
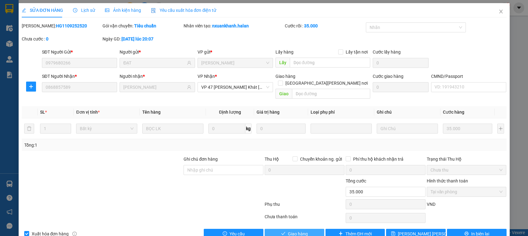
click at [298, 231] on button "Giao hàng" at bounding box center [295, 233] width 60 height 10
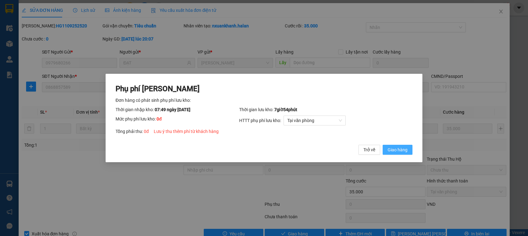
click at [396, 153] on button "Giao hàng" at bounding box center [398, 150] width 30 height 10
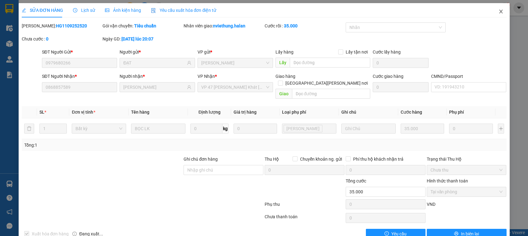
click at [499, 11] on icon "close" at bounding box center [501, 11] width 5 height 5
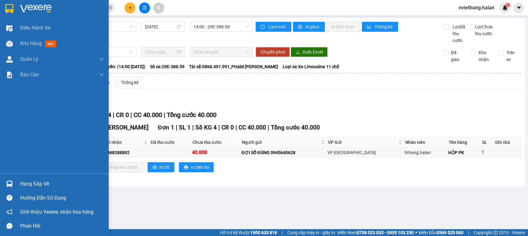
click at [24, 184] on div "Hàng sắp về" at bounding box center [62, 183] width 84 height 9
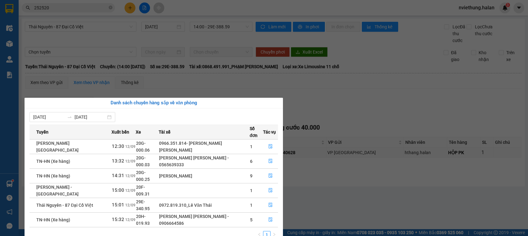
click at [97, 67] on section "Kết quả tìm kiếm ( 91 ) Bộ lọc Mã ĐH Trạng thái Món hàng Thu hộ Tổng cước Chưa …" at bounding box center [264, 118] width 528 height 236
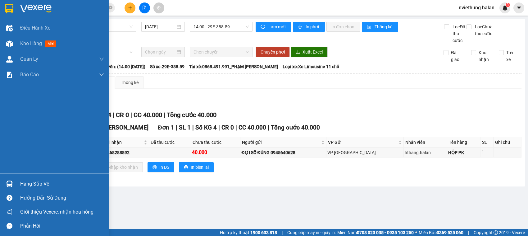
click at [7, 183] on img at bounding box center [9, 183] width 7 height 7
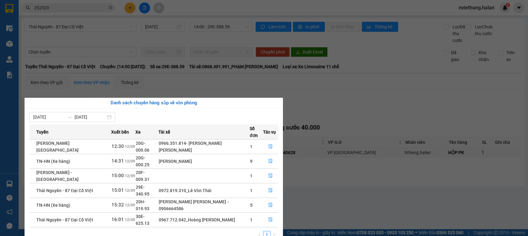
click at [326, 109] on section "Kết quả tìm kiếm ( 91 ) Bộ lọc Mã ĐH Trạng thái Món hàng Thu hộ Tổng cước Chưa …" at bounding box center [264, 118] width 528 height 236
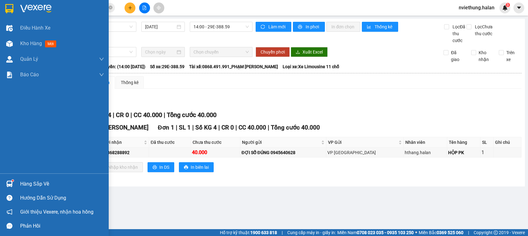
click at [29, 184] on div "Hàng sắp về" at bounding box center [62, 183] width 84 height 9
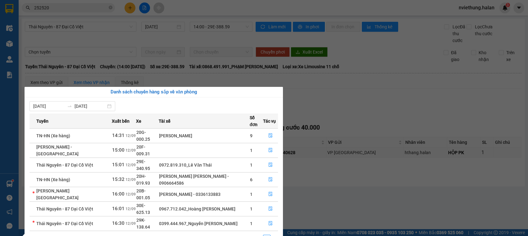
click at [75, 7] on section "Kết quả tìm kiếm ( 91 ) Bộ lọc Mã ĐH Trạng thái Món hàng Thu hộ Tổng cước Chưa …" at bounding box center [264, 118] width 528 height 236
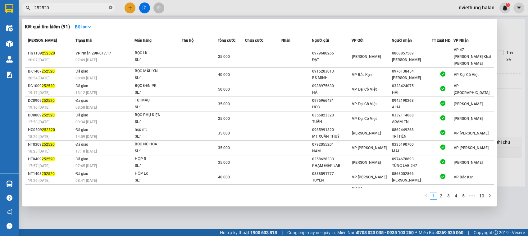
click at [110, 9] on icon "close-circle" at bounding box center [111, 8] width 4 height 4
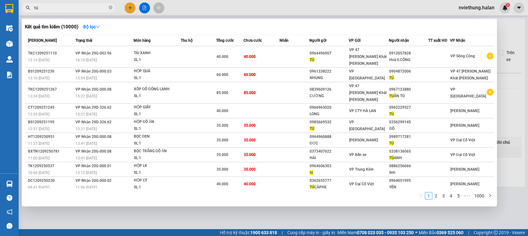
type input "tú"
click at [353, 10] on div at bounding box center [264, 118] width 528 height 236
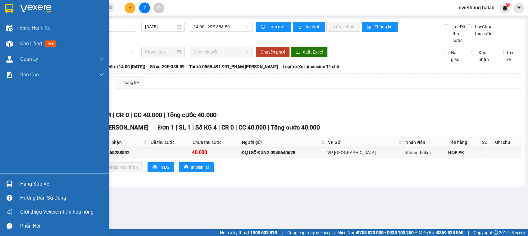
click at [27, 181] on div "Hàng sắp về" at bounding box center [62, 183] width 84 height 9
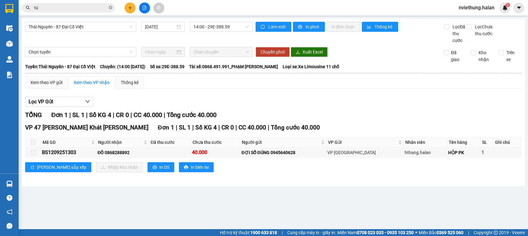
click at [111, 34] on section "Kết quả tìm kiếm ( 10000 ) Bộ lọc Mã ĐH Trạng thái Món hàng Thu hộ Tổng cước Ch…" at bounding box center [264, 118] width 528 height 236
click at [111, 8] on icon "close-circle" at bounding box center [111, 8] width 4 height 4
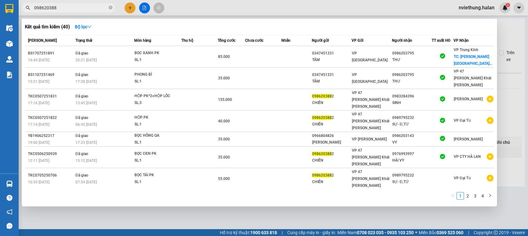
type input "0986203882"
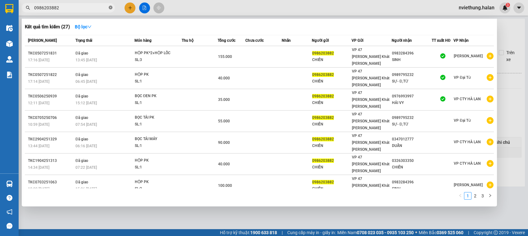
click at [111, 8] on icon "close-circle" at bounding box center [111, 8] width 4 height 4
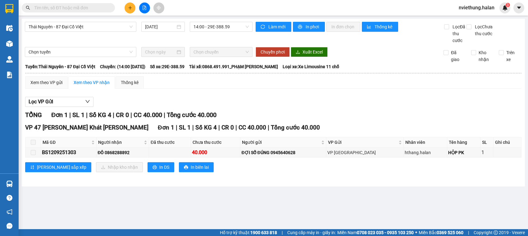
click at [94, 10] on input "text" at bounding box center [70, 7] width 73 height 7
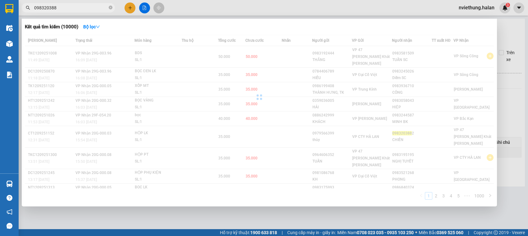
type input "0983203882"
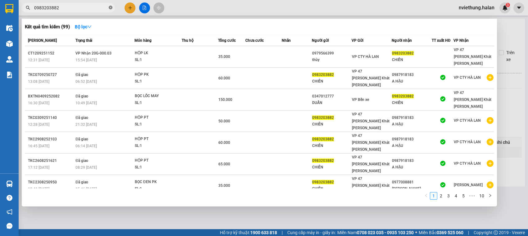
click at [110, 7] on icon "close-circle" at bounding box center [111, 8] width 4 height 4
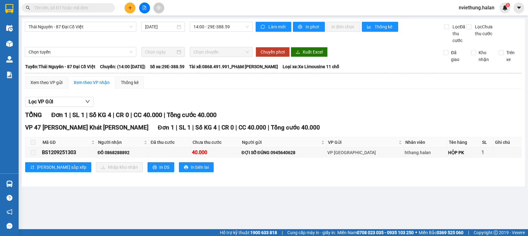
click at [85, 5] on input "text" at bounding box center [70, 7] width 73 height 7
click at [85, 9] on input "text" at bounding box center [70, 7] width 73 height 7
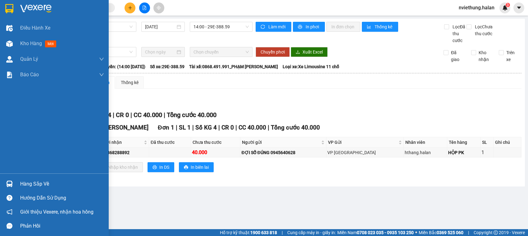
click at [38, 182] on div "Hàng sắp về" at bounding box center [62, 183] width 84 height 9
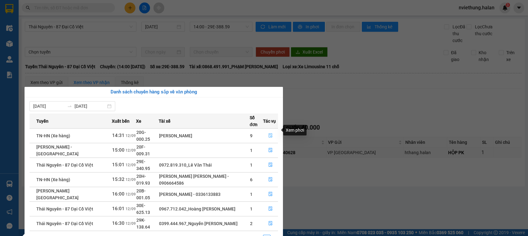
click at [269, 133] on icon "file-done" at bounding box center [271, 135] width 4 height 4
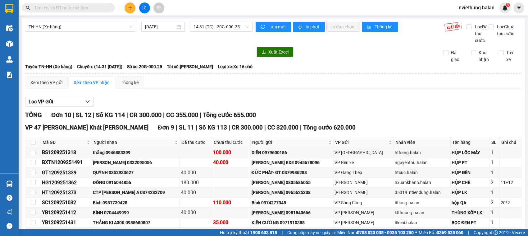
scroll to position [105, 0]
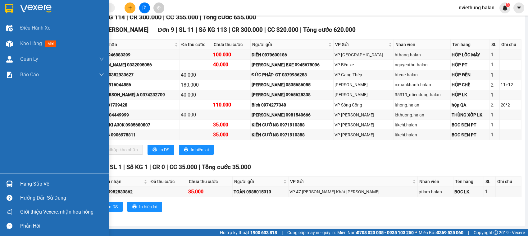
click at [25, 181] on div "Hàng sắp về" at bounding box center [62, 183] width 84 height 9
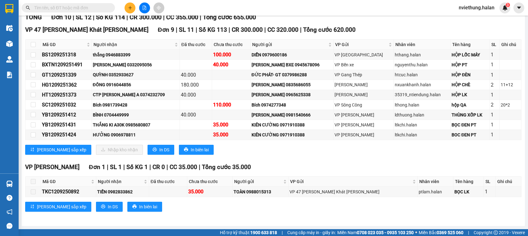
click at [315, 210] on section "Kết quả tìm kiếm ( 99 ) Bộ lọc Mã ĐH Trạng thái Món hàng Thu hộ Tổng cước Chưa …" at bounding box center [264, 118] width 528 height 236
click at [109, 3] on span at bounding box center [68, 7] width 93 height 9
click at [91, 8] on input "text" at bounding box center [70, 7] width 73 height 7
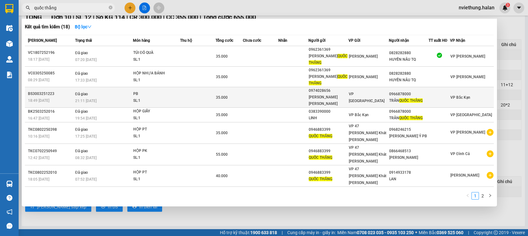
scroll to position [14, 0]
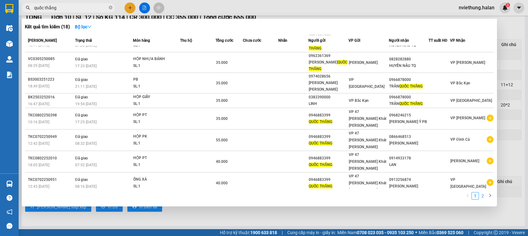
click at [482, 197] on link "2" at bounding box center [483, 195] width 7 height 7
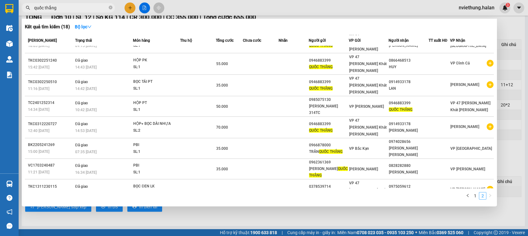
scroll to position [0, 0]
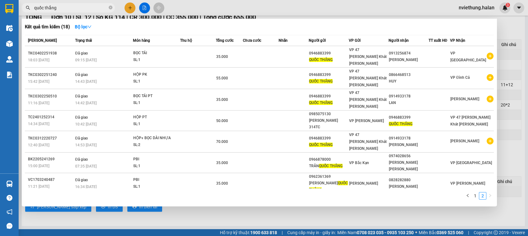
drag, startPoint x: 76, startPoint y: 8, endPoint x: 15, endPoint y: 5, distance: 61.9
click at [15, 5] on section "Kết quả tìm kiếm ( 18 ) Bộ lọc Mã ĐH Trạng thái Món hàng Thu hộ Tổng cước Chưa …" at bounding box center [264, 118] width 528 height 236
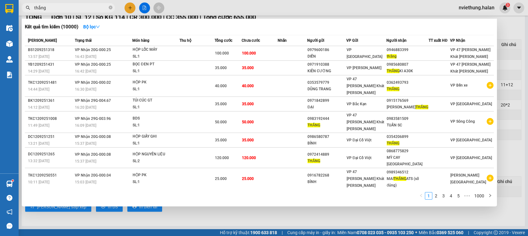
type input "thắng"
click at [108, 8] on span "thắng" at bounding box center [68, 7] width 93 height 9
click at [111, 8] on icon "close-circle" at bounding box center [111, 8] width 4 height 4
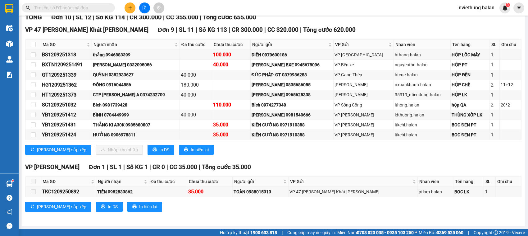
click at [95, 7] on input "text" at bounding box center [70, 7] width 73 height 7
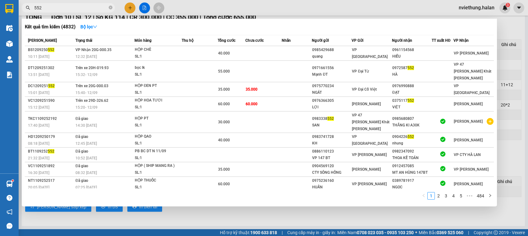
type input "552"
click at [110, 8] on icon "close-circle" at bounding box center [111, 8] width 4 height 4
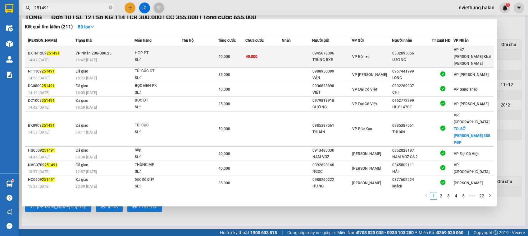
type input "251491"
click at [457, 57] on td "VP 47 Trần Khát Chân" at bounding box center [474, 56] width 40 height 21
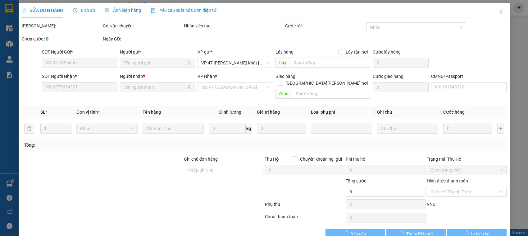
type input "0945678096"
type input "TRUNG BXE"
type input "0332095056"
type input "LƯƠNG"
type input "40.000"
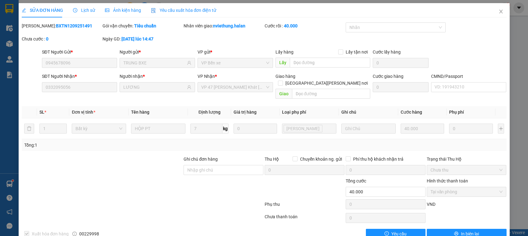
scroll to position [8, 0]
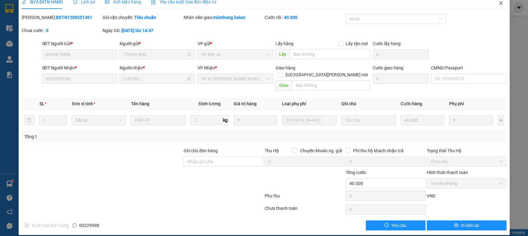
click at [499, 3] on icon "close" at bounding box center [501, 3] width 5 height 5
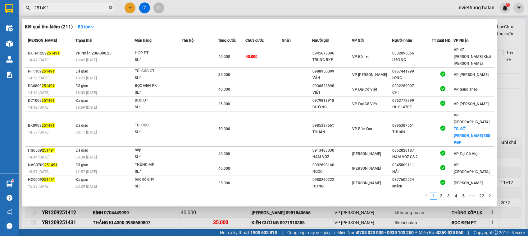
click at [112, 9] on icon "close-circle" at bounding box center [111, 8] width 4 height 4
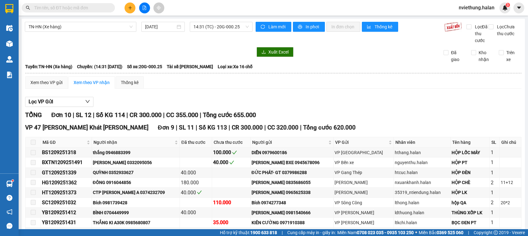
click at [98, 9] on input "text" at bounding box center [70, 7] width 73 height 7
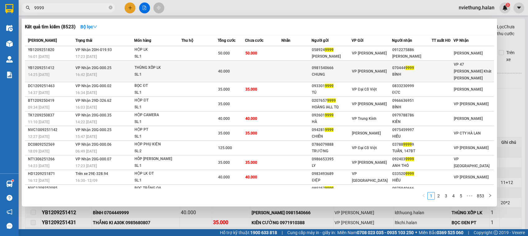
type input "9999"
click at [392, 71] on div "BÌNH" at bounding box center [411, 74] width 39 height 7
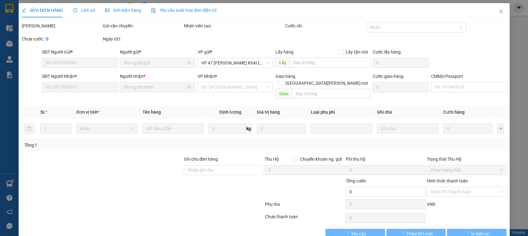
type input "0981540666"
type input "CHUNG"
type input "0704449999"
type input "BÌNH"
type input "40.000"
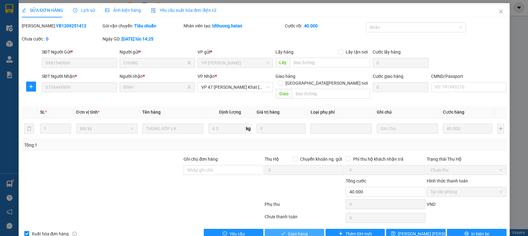
click at [295, 230] on span "Giao hàng" at bounding box center [298, 233] width 20 height 7
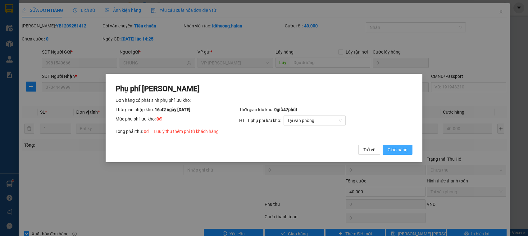
click at [386, 147] on button "Giao hàng" at bounding box center [398, 150] width 30 height 10
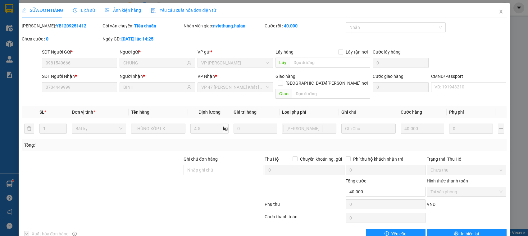
click at [499, 11] on icon "close" at bounding box center [500, 12] width 3 height 4
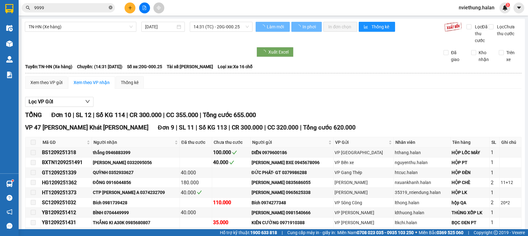
click at [111, 8] on icon "close-circle" at bounding box center [111, 8] width 4 height 4
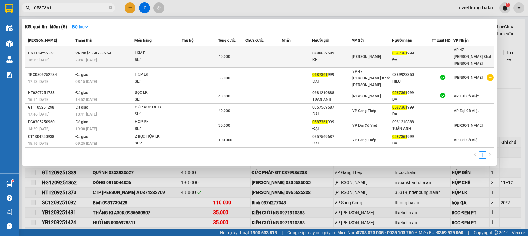
type input "0587361"
click at [335, 57] on div "KH" at bounding box center [332, 60] width 39 height 7
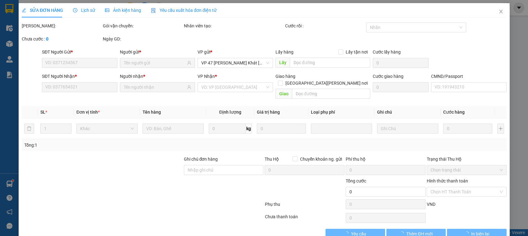
type input "0888632682"
type input "KH"
type input "0587361999"
type input "ĐẠI"
type input "40.000"
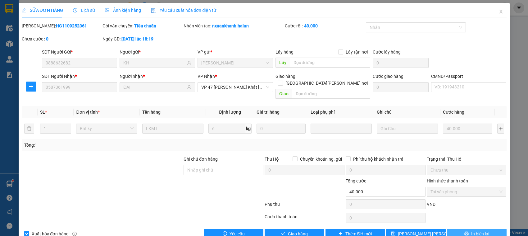
click at [464, 228] on button "In biên lai" at bounding box center [477, 233] width 60 height 10
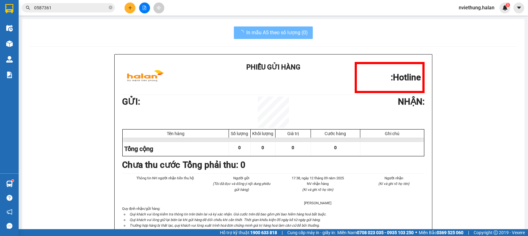
scroll to position [38, 0]
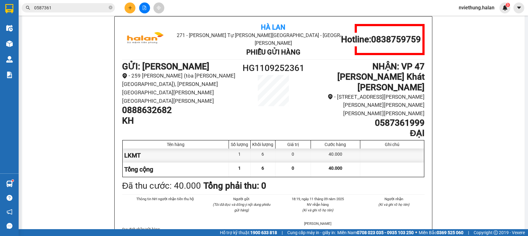
click at [87, 11] on span "0587361" at bounding box center [68, 7] width 93 height 9
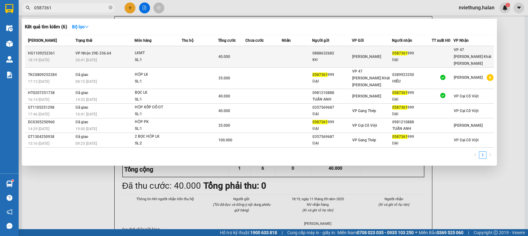
click at [266, 55] on td at bounding box center [264, 56] width 36 height 21
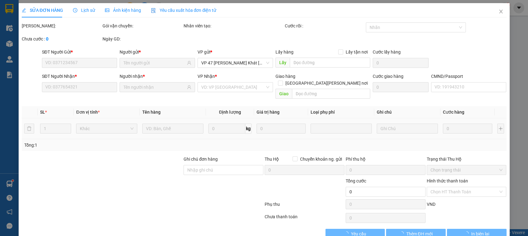
type input "0888632682"
type input "KH"
type input "0587361999"
type input "ĐẠI"
type input "40.000"
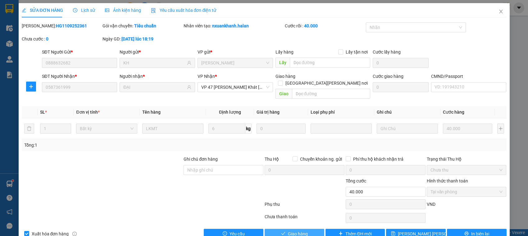
click at [308, 230] on button "Giao hàng" at bounding box center [295, 233] width 60 height 10
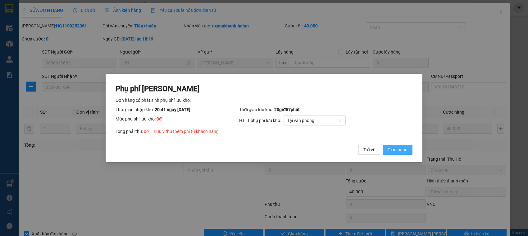
click at [400, 149] on span "Giao hàng" at bounding box center [398, 149] width 20 height 7
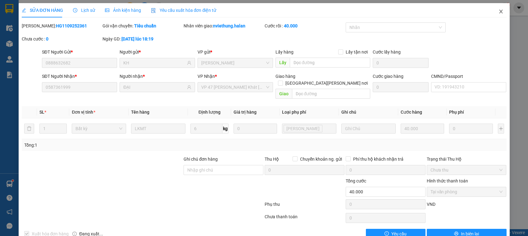
click at [499, 12] on icon "close" at bounding box center [500, 12] width 3 height 4
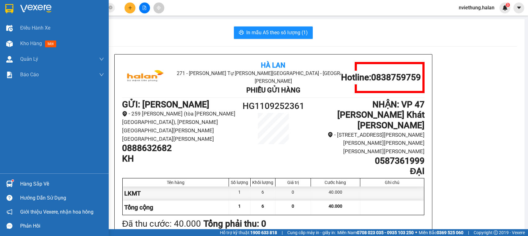
click at [33, 186] on div "Hàng sắp về" at bounding box center [62, 183] width 84 height 9
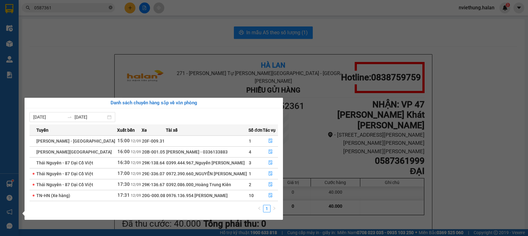
drag, startPoint x: 122, startPoint y: 48, endPoint x: 111, endPoint y: 9, distance: 40.3
click at [122, 42] on section "Kết quả tìm kiếm ( 6 ) Bộ lọc Mã ĐH Trạng thái Món hàng Thu hộ Tổng cước Chưa c…" at bounding box center [264, 118] width 528 height 236
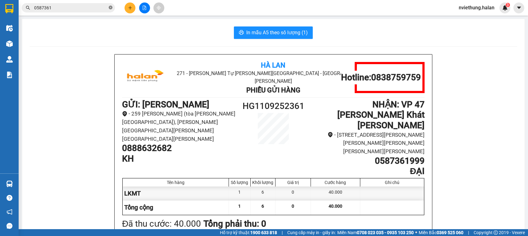
click at [109, 5] on span at bounding box center [111, 8] width 4 height 6
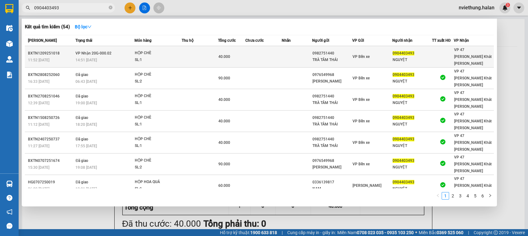
type input "0904403493"
click at [364, 54] on span "VP Bến xe" at bounding box center [361, 56] width 17 height 4
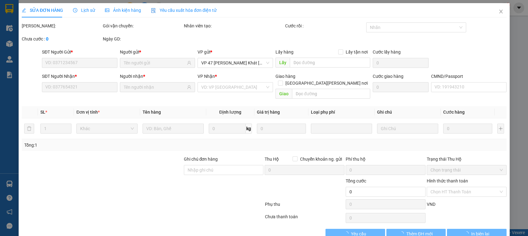
type input "0982751440"
type input "TRÀ TÂM THÁI"
type input "0904403493"
type input "NGUYỆT"
type input "40.000"
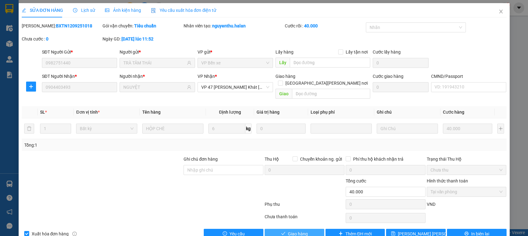
click at [293, 230] on span "Giao hàng" at bounding box center [298, 233] width 20 height 7
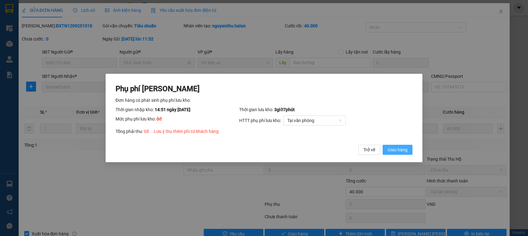
click at [401, 149] on span "Giao hàng" at bounding box center [398, 149] width 20 height 7
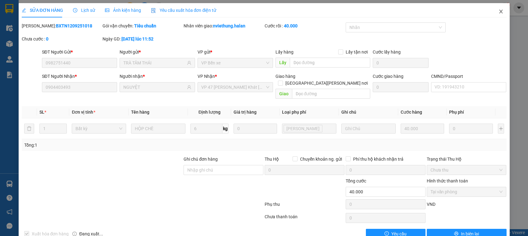
click at [499, 13] on icon "close" at bounding box center [501, 11] width 5 height 5
